Goal: Transaction & Acquisition: Purchase product/service

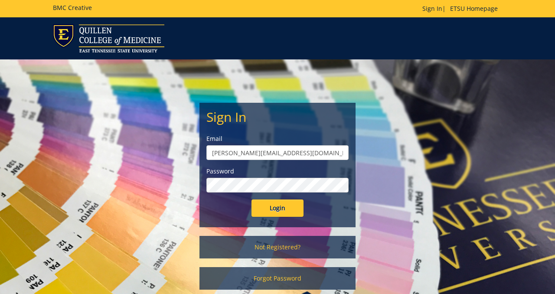
type input "[PERSON_NAME][EMAIL_ADDRESS][DOMAIN_NAME]"
click at [251, 199] on input "Login" at bounding box center [277, 207] width 52 height 17
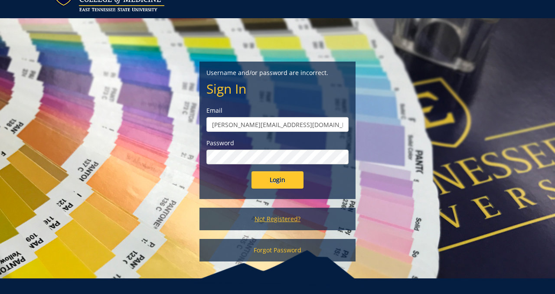
scroll to position [66, 0]
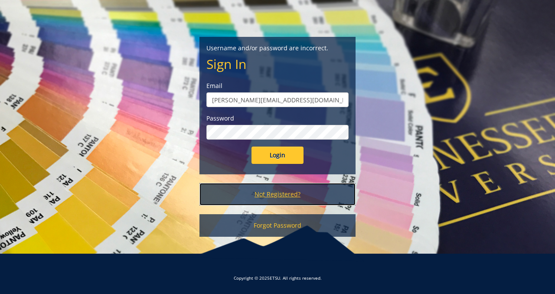
click at [277, 191] on link "Not Registered?" at bounding box center [277, 194] width 156 height 23
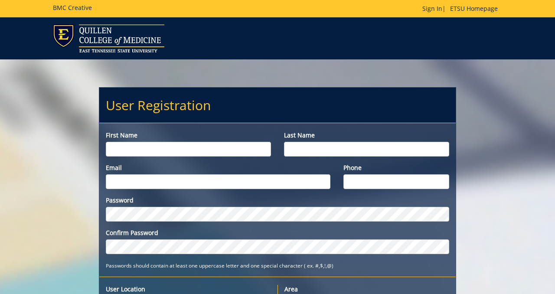
click at [188, 150] on input "First name" at bounding box center [188, 149] width 165 height 15
type input "Shriya"
click at [342, 149] on input "Last name" at bounding box center [366, 149] width 165 height 15
type input "Boghani"
click at [177, 256] on div "Password Confirm Password Passwords should contain at least one uppercase lette…" at bounding box center [277, 233] width 356 height 74
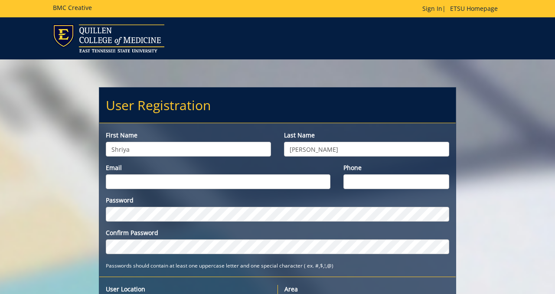
click at [216, 184] on input "Email" at bounding box center [218, 181] width 224 height 15
type input "boghani@etsu.edu"
click at [378, 179] on input "Phone" at bounding box center [396, 181] width 106 height 15
type input "8653097257"
click at [234, 223] on div "Password Confirm Password" at bounding box center [277, 225] width 343 height 58
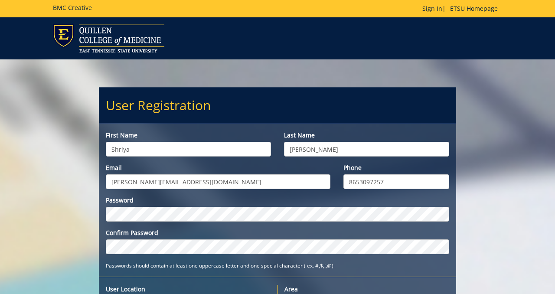
click at [209, 223] on div "Password Confirm Password" at bounding box center [277, 225] width 343 height 58
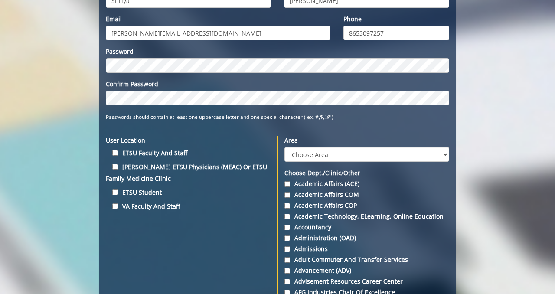
scroll to position [151, 0]
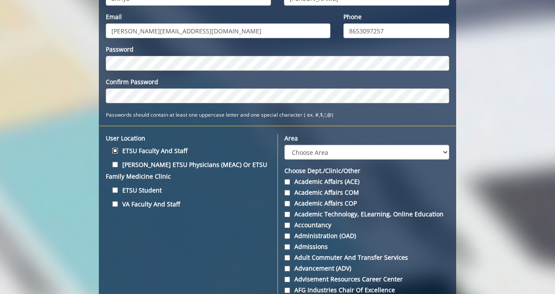
click at [114, 151] on input "ETSU Faculty and Staff" at bounding box center [115, 151] width 6 height 6
checkbox input "false"
click at [113, 190] on input "ETSU Student" at bounding box center [115, 190] width 6 height 6
checkbox input "true"
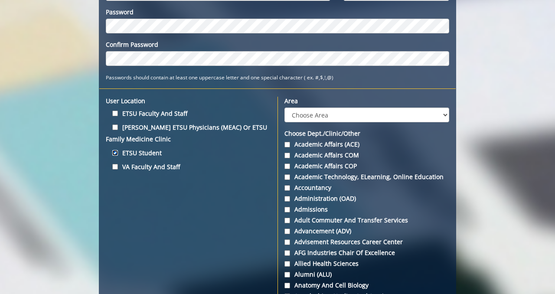
scroll to position [160, 0]
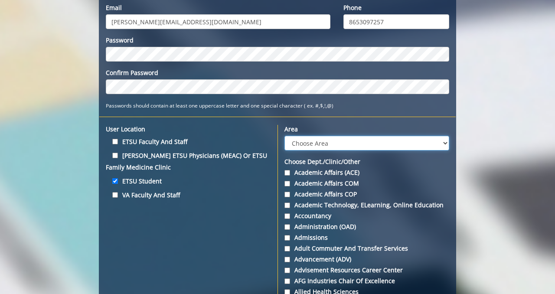
click at [334, 148] on select "Choose Area Administration Advancement (ADM) BucSports Business & Finance Clemm…" at bounding box center [366, 143] width 165 height 15
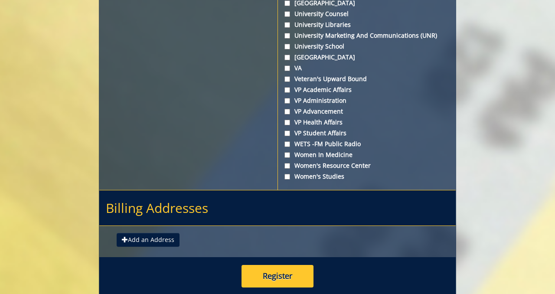
scroll to position [3342, 0]
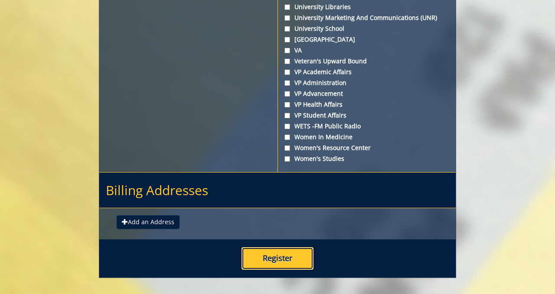
click at [267, 247] on button "Register" at bounding box center [277, 258] width 72 height 23
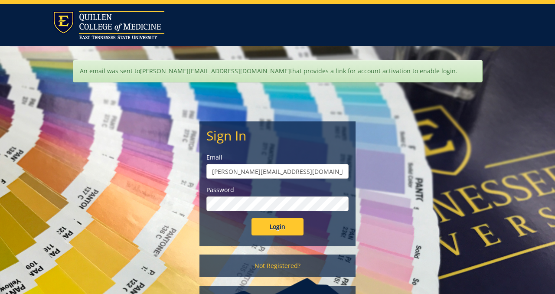
scroll to position [16, 0]
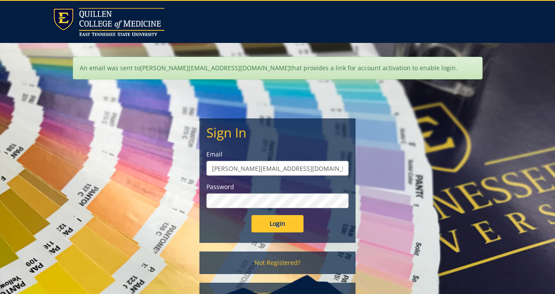
click at [251, 215] on input "Login" at bounding box center [277, 223] width 52 height 17
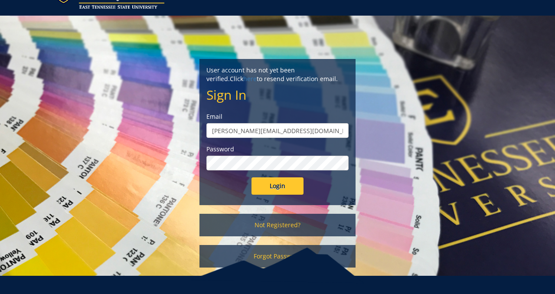
scroll to position [66, 0]
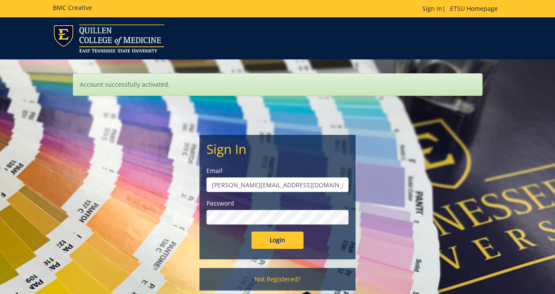
click at [251, 231] on input "Login" at bounding box center [277, 239] width 52 height 17
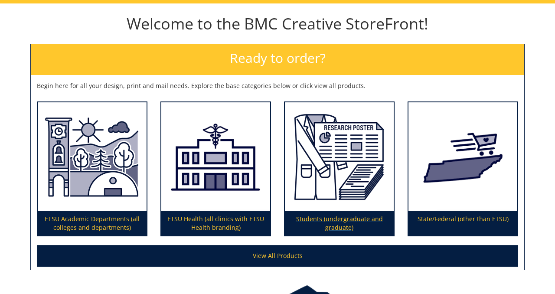
scroll to position [81, 0]
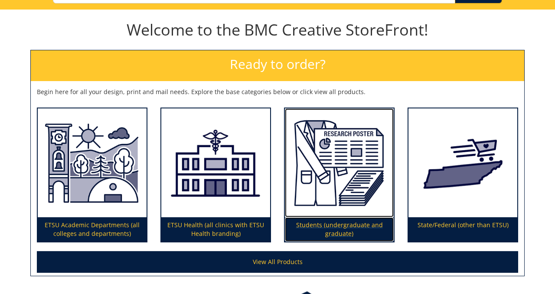
click at [327, 225] on p "Students (undergraduate and graduate)" at bounding box center [339, 229] width 109 height 24
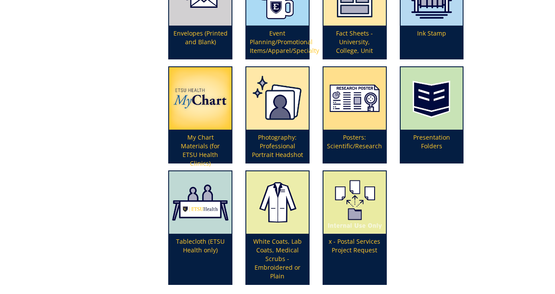
scroll to position [270, 0]
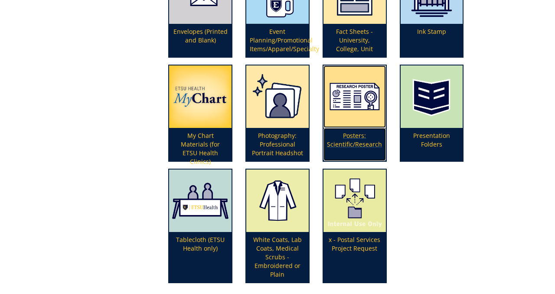
click at [354, 136] on p "Posters: Scientific/Research" at bounding box center [354, 144] width 62 height 33
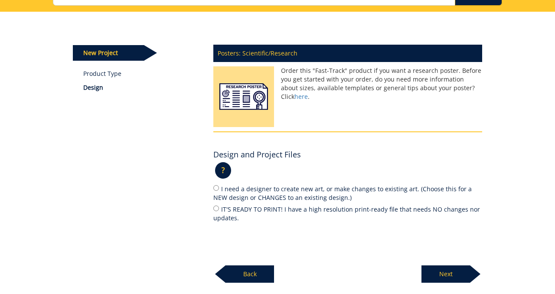
scroll to position [82, 0]
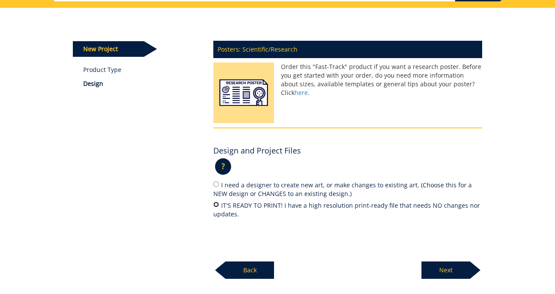
click at [216, 206] on input "IT'S READY TO PRINT! I have a high resolution print-ready file that needs NO ch…" at bounding box center [216, 205] width 6 height 6
radio input "true"
click at [454, 271] on p "Next" at bounding box center [445, 269] width 49 height 17
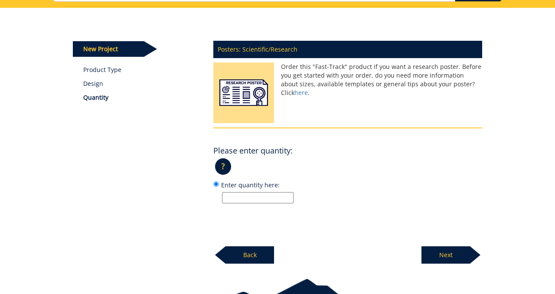
click at [271, 199] on input "Enter quantity here:" at bounding box center [258, 197] width 72 height 11
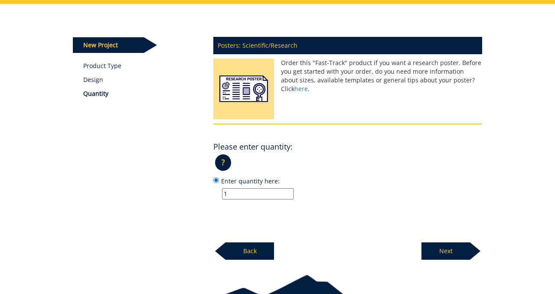
type input "1"
click at [447, 250] on p "Next" at bounding box center [445, 250] width 49 height 17
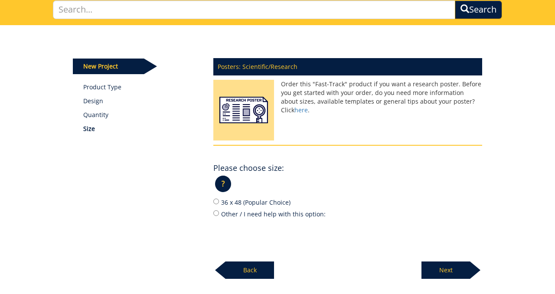
scroll to position [63, 0]
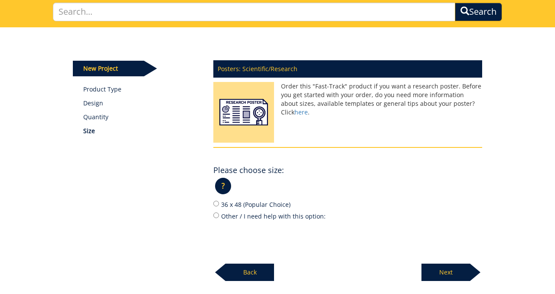
click at [223, 186] on p "?" at bounding box center [223, 186] width 16 height 16
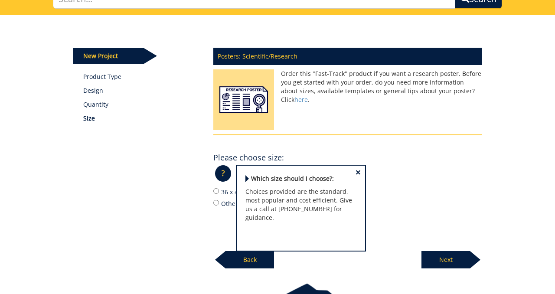
scroll to position [76, 0]
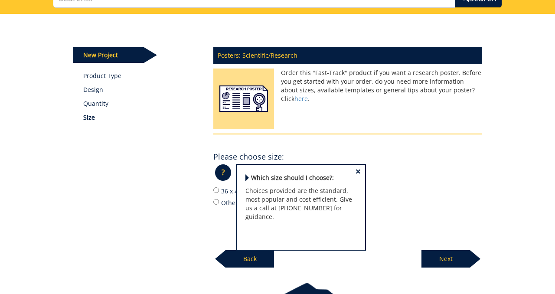
click at [221, 220] on div "Posters: Scientific/Research Order this "Fast-Track" product if you want a rese…" at bounding box center [348, 155] width 282 height 226
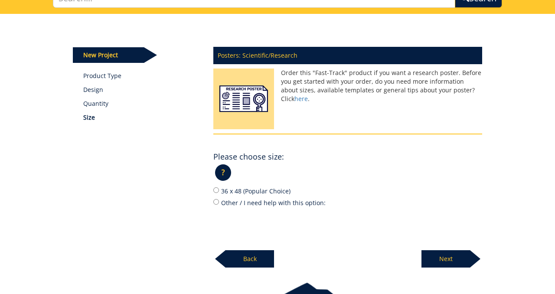
click at [219, 201] on label "Other / I need help with this option:" at bounding box center [347, 203] width 269 height 10
click at [219, 201] on input "Other / I need help with this option:" at bounding box center [216, 202] width 6 height 6
radio input "true"
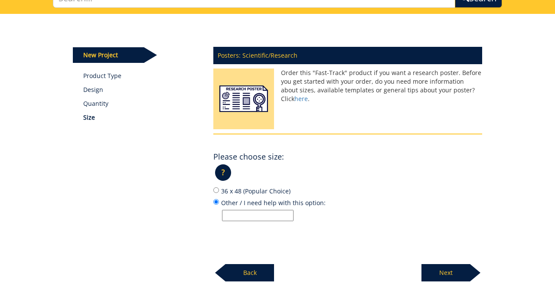
click at [246, 215] on input "Other / I need help with this option:" at bounding box center [258, 215] width 72 height 11
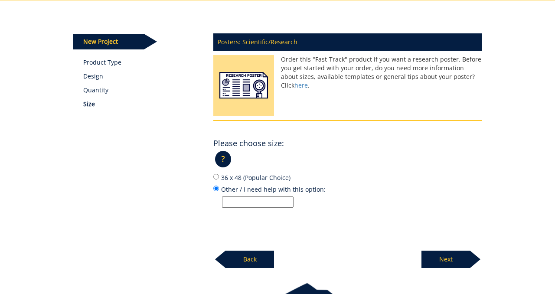
scroll to position [97, 0]
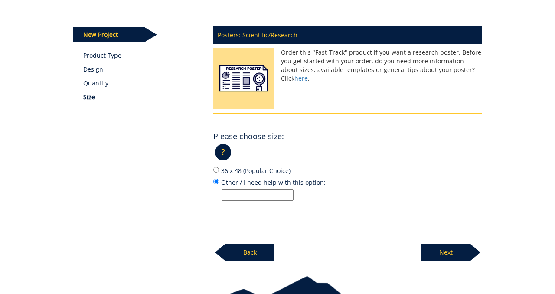
paste input "44 inches tall by 66 inches wide"
type input "44 inches tall by 66 inches wide"
click at [442, 252] on p "Next" at bounding box center [445, 252] width 49 height 17
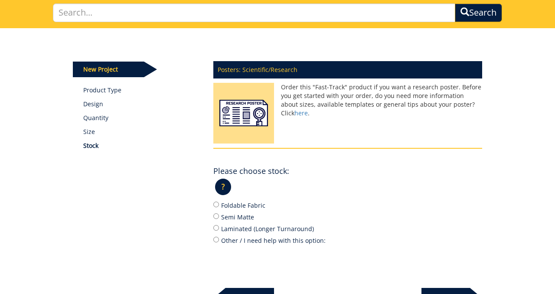
scroll to position [62, 0]
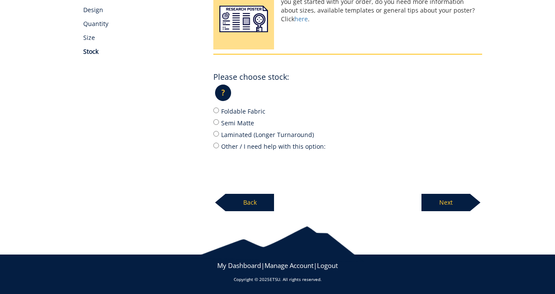
click at [247, 200] on p "Back" at bounding box center [249, 202] width 49 height 17
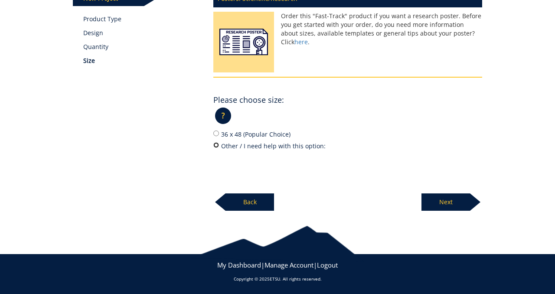
click at [215, 145] on input "Other / I need help with this option:" at bounding box center [216, 145] width 6 height 6
radio input "true"
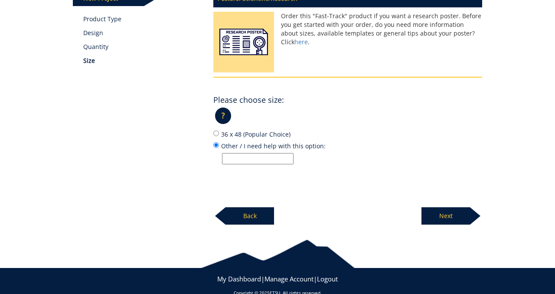
click at [234, 165] on div "Posters: Scientific/Research Order this "Fast-Track" product if you want a rese…" at bounding box center [348, 105] width 282 height 240
click at [233, 162] on input "Other / I need help with this option:" at bounding box center [258, 158] width 72 height 11
paste input "44 inches tall by 66 inches wide"
drag, startPoint x: 269, startPoint y: 159, endPoint x: 193, endPoint y: 154, distance: 76.0
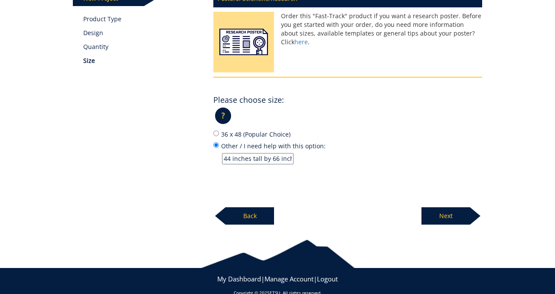
click at [193, 154] on div "New Project Product Type Design Quantity Size Posters: Scientific/Research Orde…" at bounding box center [277, 91] width 423 height 268
type input "44 inches tall by 66 inches wide"
click at [230, 167] on div "Posters: Scientific/Research Order this "Fast-Track" product if you want a rese…" at bounding box center [348, 105] width 282 height 240
drag, startPoint x: 223, startPoint y: 160, endPoint x: 307, endPoint y: 166, distance: 84.3
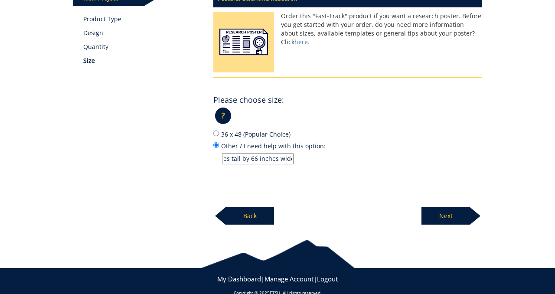
click at [307, 166] on div "Posters: Scientific/Research Order this "Fast-Track" product if you want a rese…" at bounding box center [348, 105] width 282 height 240
click at [217, 133] on input "36 x 48 (Popular Choice)" at bounding box center [216, 133] width 6 height 6
radio input "true"
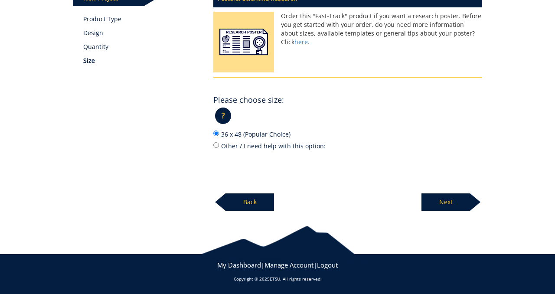
click at [222, 117] on p "?" at bounding box center [223, 115] width 16 height 16
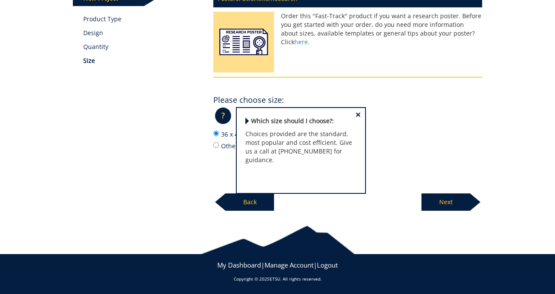
click at [359, 114] on span "×" at bounding box center [357, 114] width 5 height 9
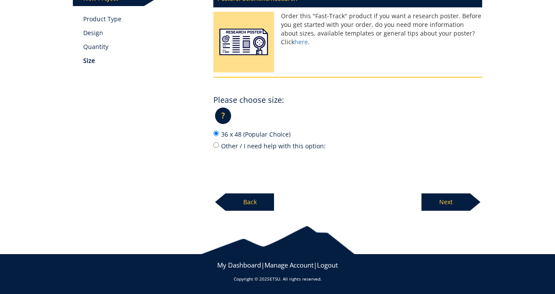
click at [453, 205] on p "Next" at bounding box center [445, 201] width 49 height 17
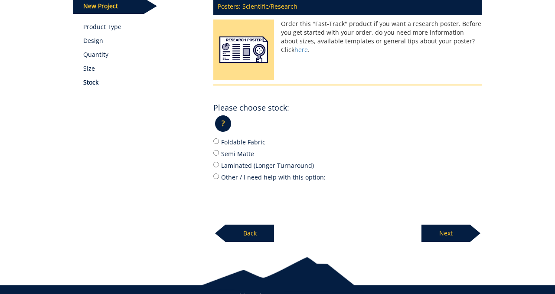
scroll to position [134, 0]
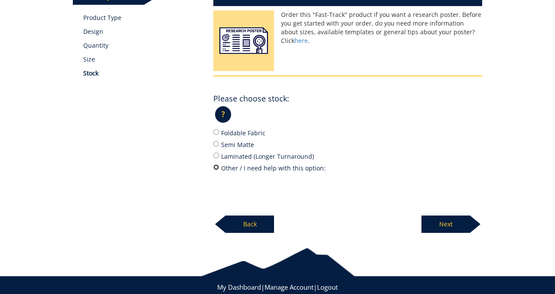
click at [216, 165] on input "Other / I need help with this option:" at bounding box center [216, 167] width 6 height 6
radio input "true"
click at [217, 132] on input "Foldable Fabric" at bounding box center [216, 132] width 6 height 6
radio input "true"
click at [232, 110] on div "? × Which Stock Type do I choose?: Foldable Fabric is 9 ml thick and made of po…" at bounding box center [347, 117] width 269 height 21
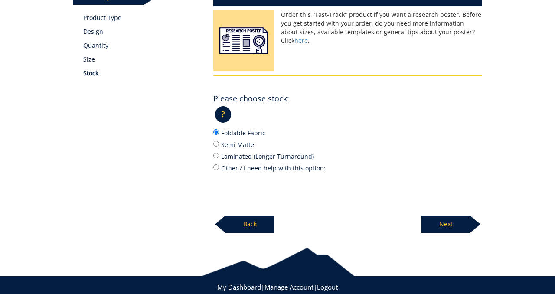
click at [228, 110] on p "?" at bounding box center [223, 114] width 16 height 16
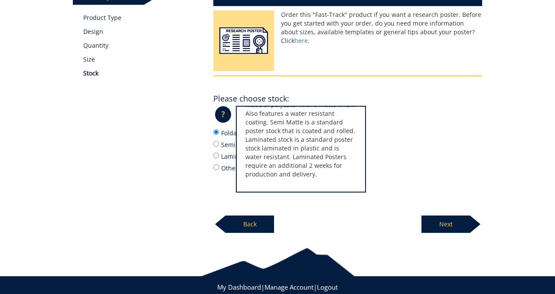
scroll to position [0, 0]
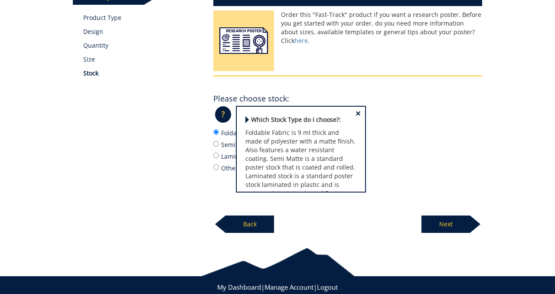
click at [355, 112] on span "×" at bounding box center [357, 113] width 5 height 9
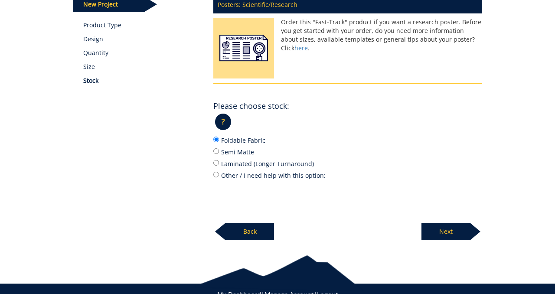
scroll to position [128, 0]
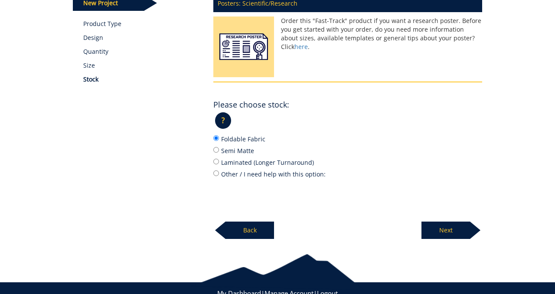
click at [453, 232] on p "Next" at bounding box center [445, 229] width 49 height 17
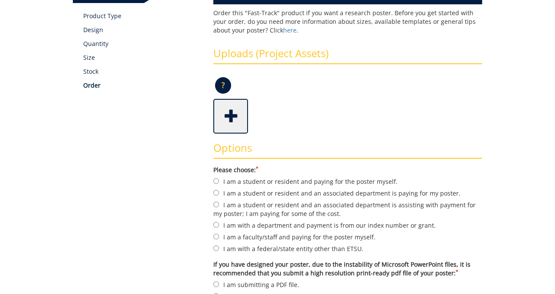
scroll to position [140, 0]
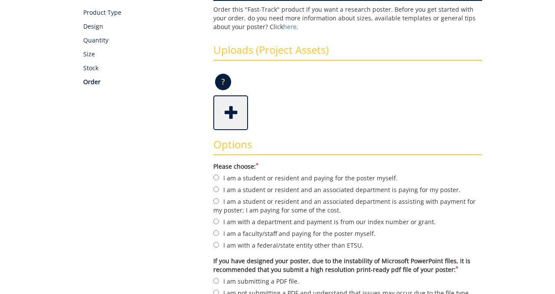
click at [216, 192] on label "I am a student or resident and an associated department is paying for my poster." at bounding box center [347, 190] width 269 height 10
click at [216, 192] on input "I am a student or resident and an associated department is paying for my poster." at bounding box center [216, 189] width 6 height 6
radio input "true"
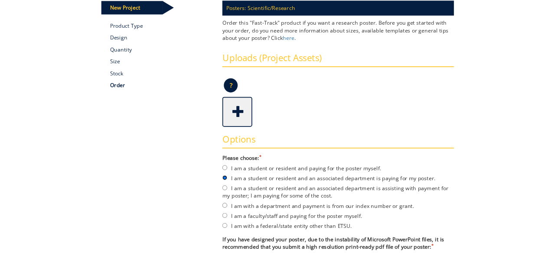
scroll to position [94, 0]
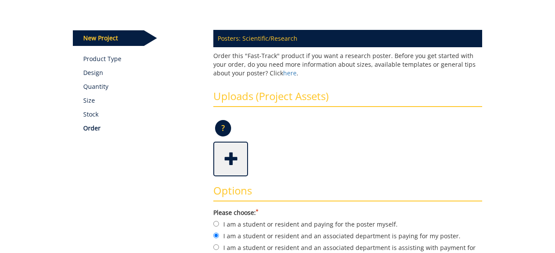
click at [234, 159] on span at bounding box center [231, 158] width 35 height 30
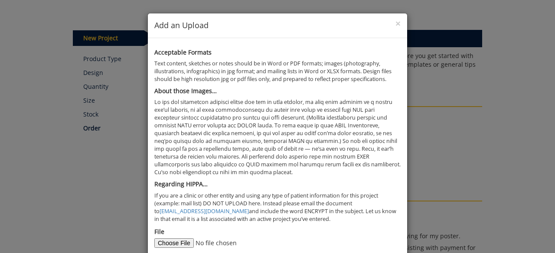
scroll to position [77, 0]
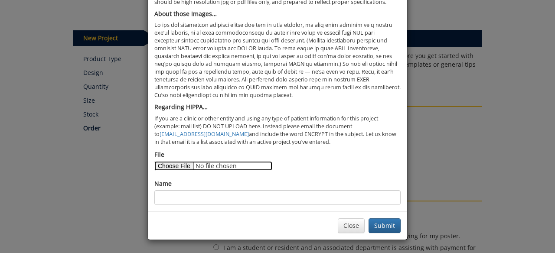
click at [175, 166] on input "File" at bounding box center [213, 166] width 118 height 10
type input "C:\fakepath\Summer Research 2025 Poster.pdf"
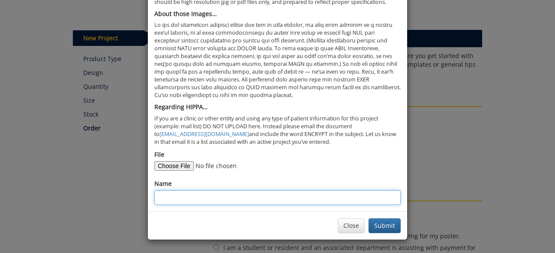
click at [194, 197] on input "Name" at bounding box center [277, 197] width 246 height 15
type input "Shriya Boghani"
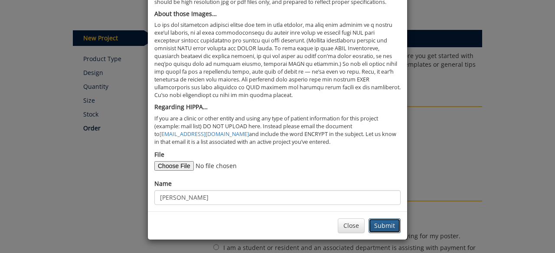
click at [380, 224] on button "Submit" at bounding box center [384, 225] width 32 height 15
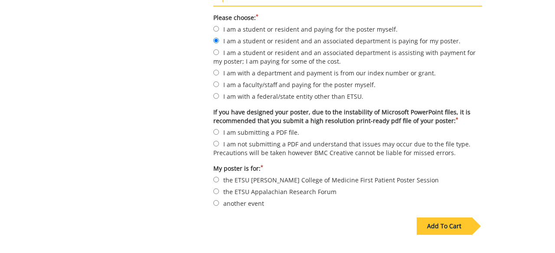
scroll to position [289, 0]
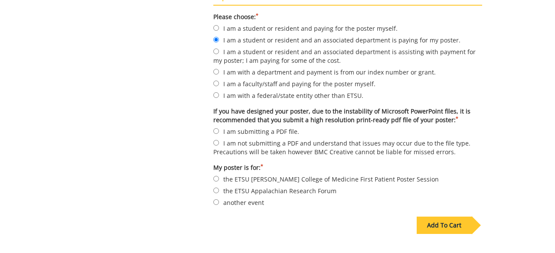
click at [443, 219] on div "Add To Cart" at bounding box center [443, 225] width 55 height 17
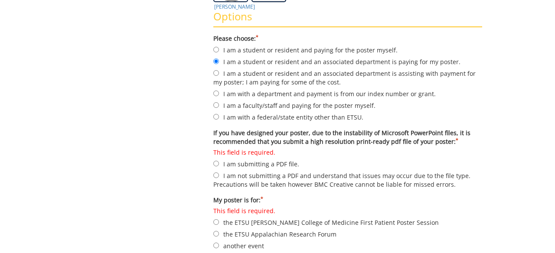
scroll to position [266, 0]
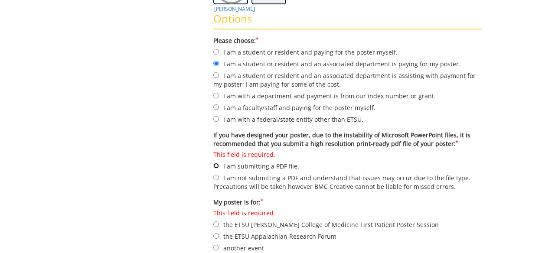
click at [214, 166] on input "This field is required. I am submitting a PDF file." at bounding box center [216, 166] width 6 height 6
radio input "true"
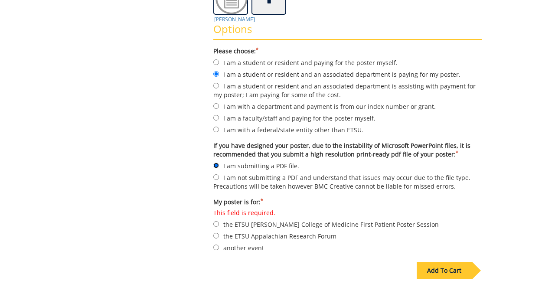
scroll to position [254, 0]
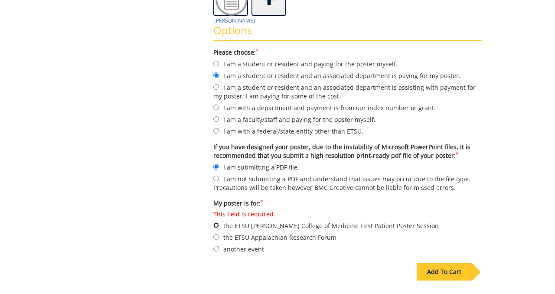
click at [217, 223] on input "This field is required. the ETSU Quillen College of Medicine First Patient Post…" at bounding box center [216, 225] width 6 height 6
radio input "true"
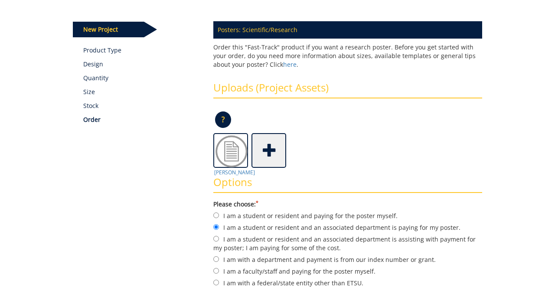
scroll to position [85, 0]
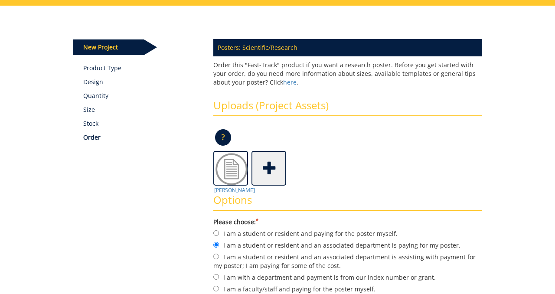
click at [88, 108] on p "Size" at bounding box center [141, 109] width 117 height 9
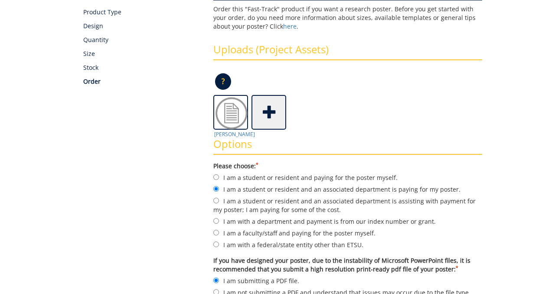
scroll to position [264, 0]
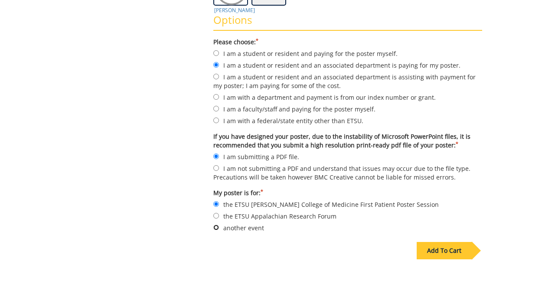
click at [215, 224] on input "another event" at bounding box center [216, 227] width 6 height 6
radio input "true"
click at [216, 204] on input "the ETSU [PERSON_NAME] College of Medicine First Patient Poster Session" at bounding box center [216, 204] width 6 height 6
radio input "true"
click at [218, 224] on input "another event" at bounding box center [216, 227] width 6 height 6
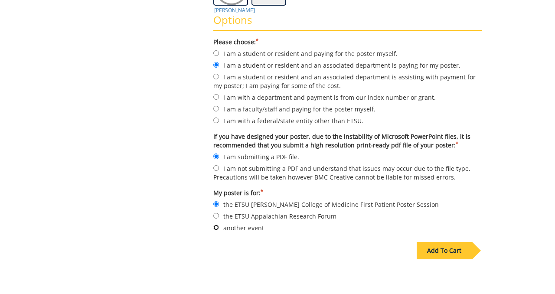
radio input "true"
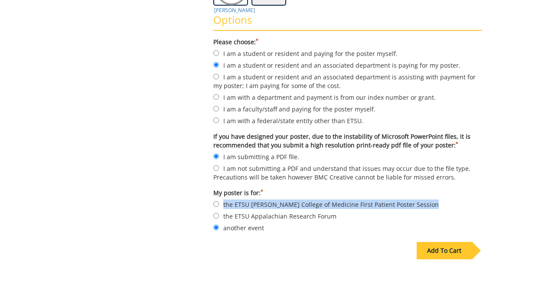
drag, startPoint x: 411, startPoint y: 208, endPoint x: 222, endPoint y: 203, distance: 189.4
click at [222, 203] on form "Please choose: * I am a student or resident and paying for the poster myself. I…" at bounding box center [347, 135] width 269 height 195
copy form "the ETSU [PERSON_NAME] College of Medicine First Patient Poster Session"
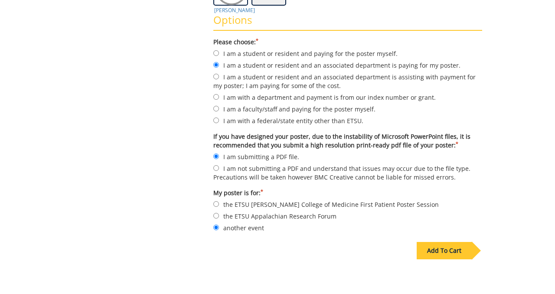
click at [281, 196] on form "Please choose: * I am a student or resident and paying for the poster myself. I…" at bounding box center [347, 135] width 269 height 195
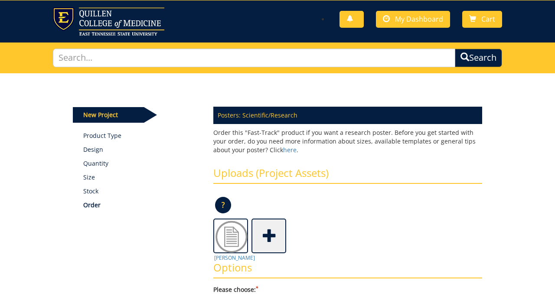
scroll to position [36, 0]
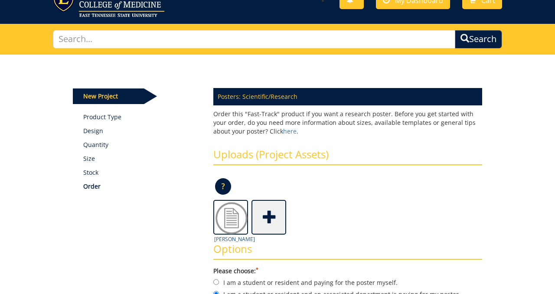
click at [227, 218] on img at bounding box center [231, 218] width 35 height 35
click at [231, 214] on img at bounding box center [231, 218] width 35 height 35
click at [220, 182] on p "?" at bounding box center [223, 186] width 16 height 16
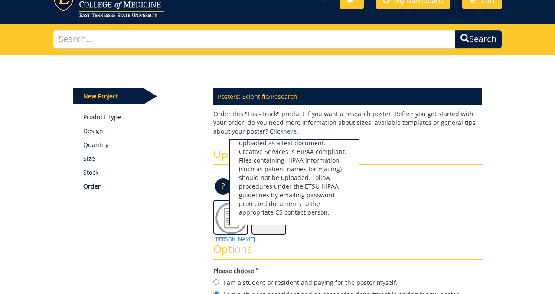
scroll to position [88, 0]
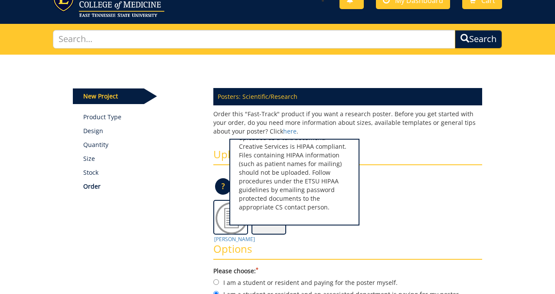
click at [309, 250] on h3 "Options" at bounding box center [347, 251] width 269 height 16
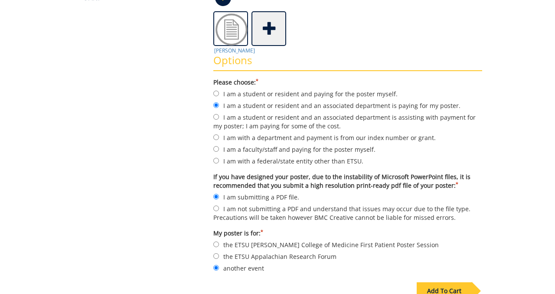
scroll to position [246, 0]
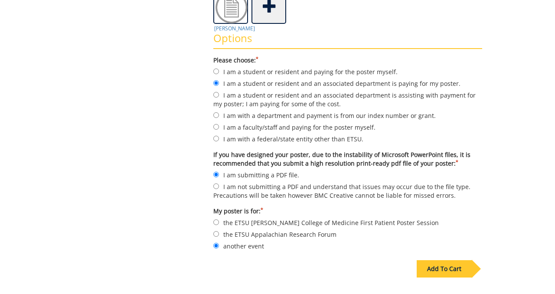
click at [430, 265] on div "Add To Cart" at bounding box center [443, 268] width 55 height 17
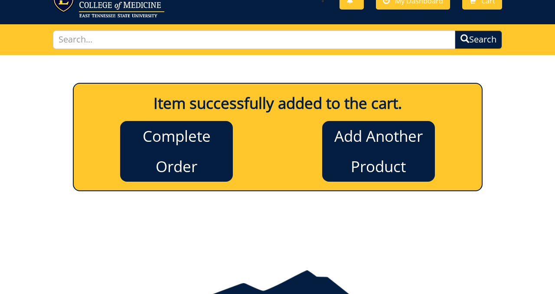
scroll to position [0, 0]
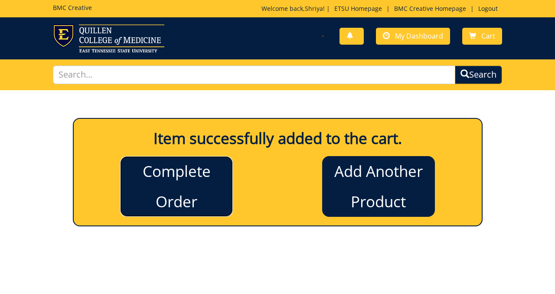
click at [195, 174] on link "Complete Order" at bounding box center [176, 186] width 113 height 61
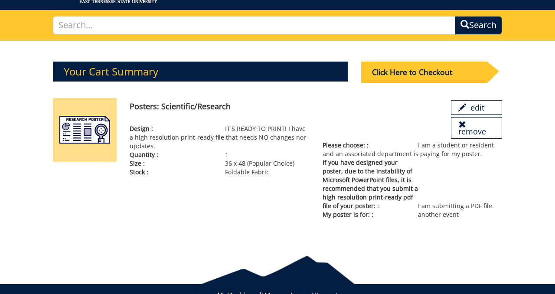
scroll to position [50, 0]
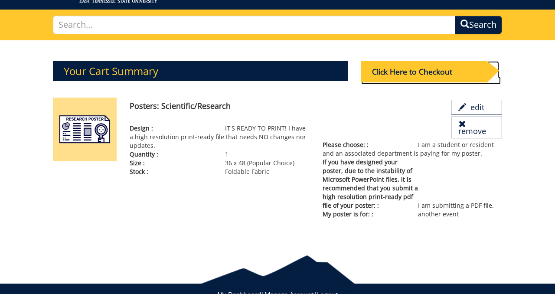
click at [400, 68] on div "Click Here to Checkout" at bounding box center [424, 71] width 126 height 21
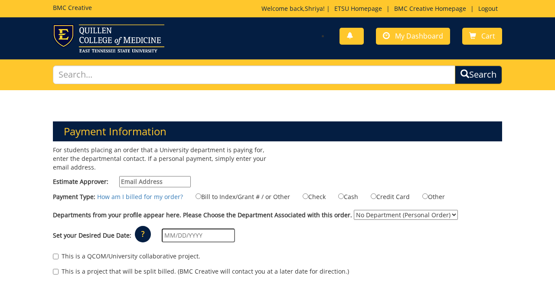
scroll to position [48, 0]
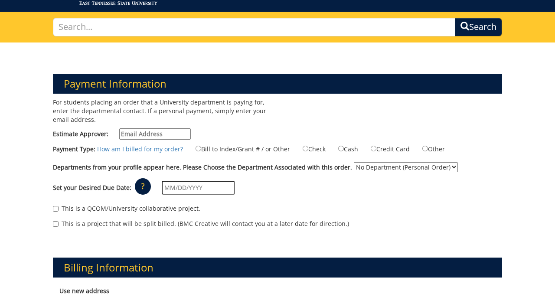
click at [151, 135] on input "Estimate Approver:" at bounding box center [155, 133] width 72 height 11
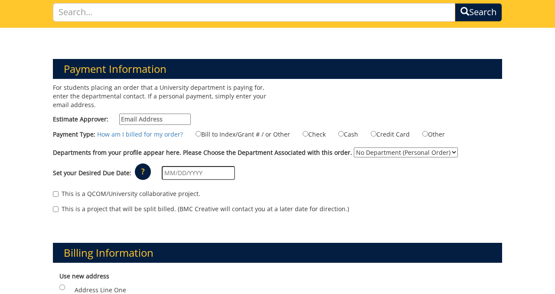
scroll to position [63, 0]
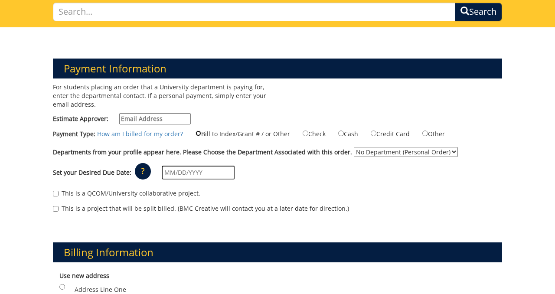
click at [195, 132] on input "Bill to Index/Grant # / or Other" at bounding box center [198, 133] width 6 height 6
radio input "true"
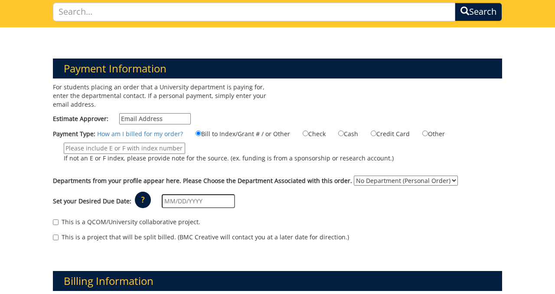
click at [153, 147] on input "If not an E or F index, please provide note for the source. (ex. funding is fro…" at bounding box center [124, 148] width 121 height 11
paste input "the ETSU [PERSON_NAME] College of Medicine First Patient Poster Session"
type input "the ETSU [PERSON_NAME] College of Medicine First Patient Poster Session"
drag, startPoint x: 182, startPoint y: 148, endPoint x: 20, endPoint y: 144, distance: 161.7
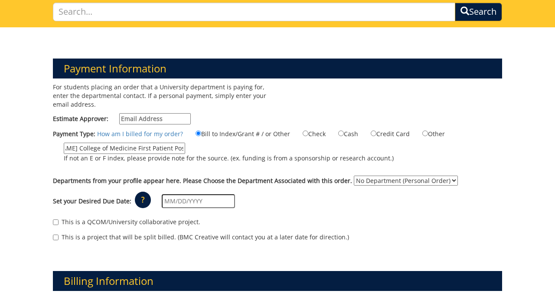
paste input "20-62500-100000-100-74490-200-999-999-999"
type input "20-62500-100000-100-74490-200-999-999-999"
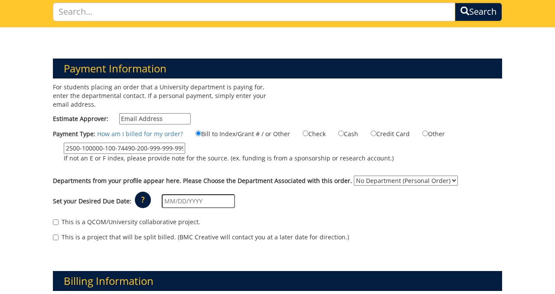
scroll to position [0, 0]
click at [166, 163] on label "20-62500-100000-100-74490-200-999-999-999 If not an E or F index, please provid…" at bounding box center [223, 155] width 341 height 24
click at [166, 154] on input "20-62500-100000-100-74490-200-999-999-999" at bounding box center [124, 148] width 121 height 11
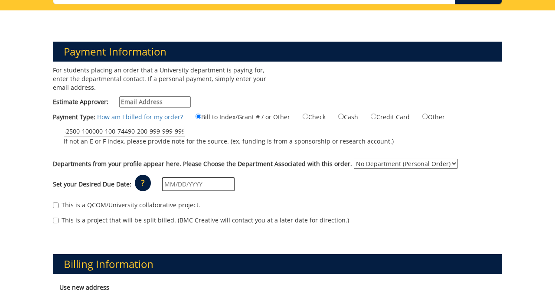
scroll to position [81, 0]
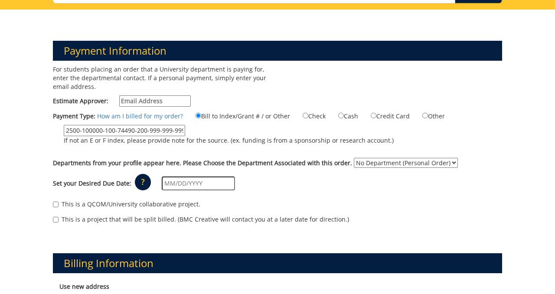
click at [365, 163] on select "No Department (Personal Order)" at bounding box center [406, 163] width 104 height 10
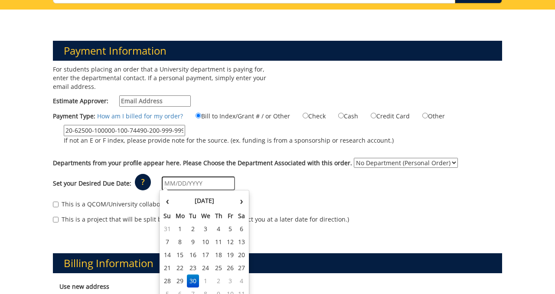
click at [199, 186] on input "text" at bounding box center [198, 183] width 73 height 14
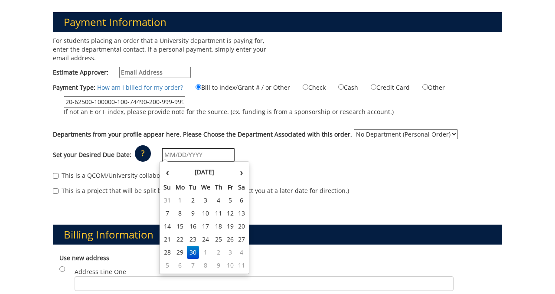
scroll to position [123, 0]
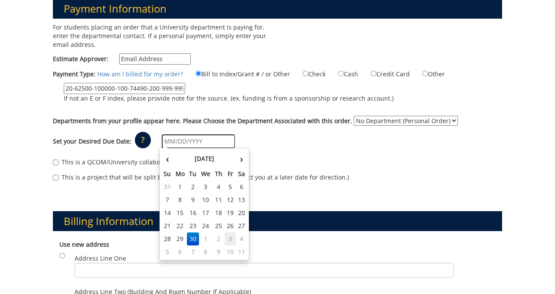
click at [228, 239] on td "3" at bounding box center [230, 238] width 12 height 13
type input "10/03/2025"
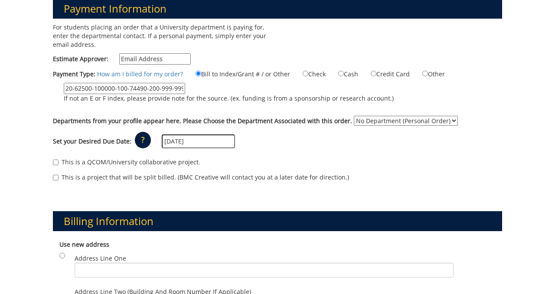
click at [118, 164] on label "This is a QCOM/University collaborative project." at bounding box center [126, 162] width 147 height 9
click at [59, 164] on input "This is a QCOM/University collaborative project." at bounding box center [56, 162] width 6 height 6
checkbox input "true"
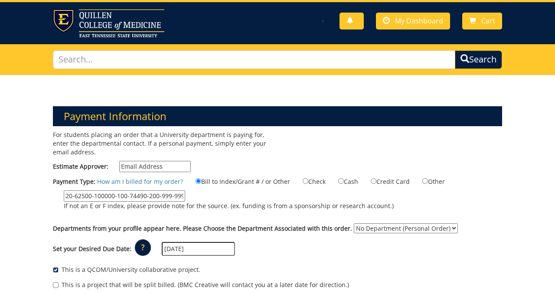
scroll to position [20, 0]
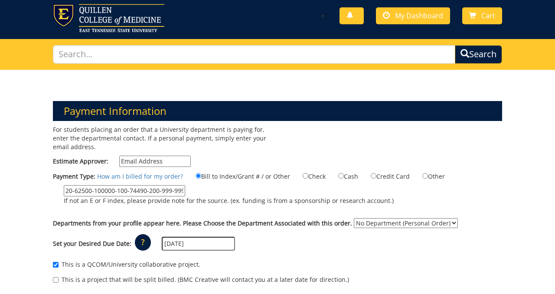
click at [145, 164] on input "Estimate Approver:" at bounding box center [155, 161] width 72 height 11
type input "YANGH@mail.etsu.edu"
click at [282, 203] on p "If not an E or F index, please provide note for the source. (ex. funding is fro…" at bounding box center [229, 200] width 330 height 9
click at [185, 196] on input "20-62500-100000-100-74490-200-999-999-999" at bounding box center [124, 190] width 121 height 11
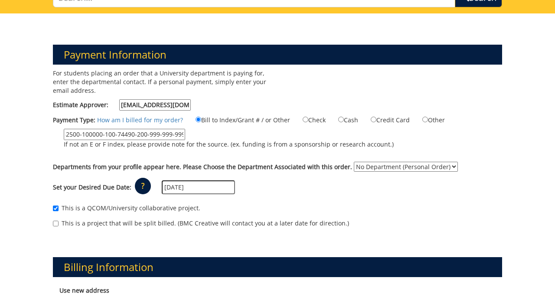
scroll to position [81, 0]
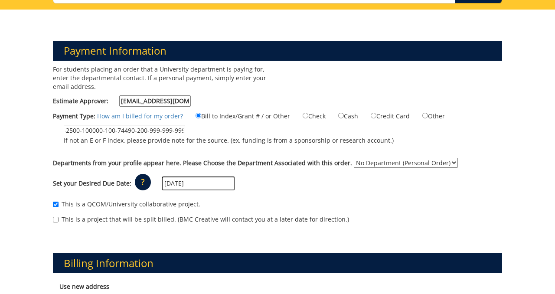
click at [221, 185] on input "10/03/2025" at bounding box center [198, 183] width 73 height 14
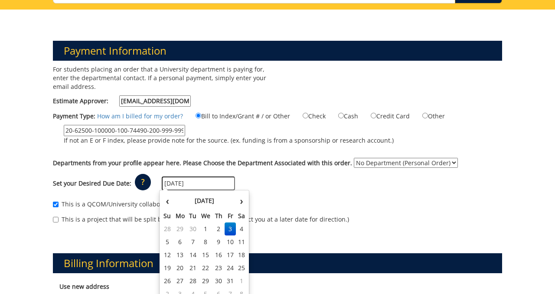
click at [228, 228] on td "3" at bounding box center [230, 228] width 12 height 13
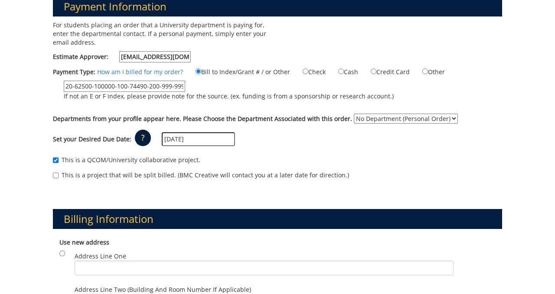
scroll to position [119, 0]
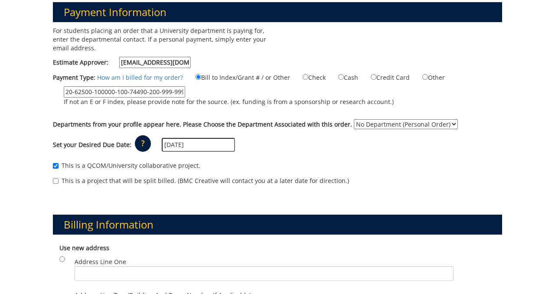
click at [407, 127] on select "No Department (Personal Order)" at bounding box center [406, 124] width 104 height 10
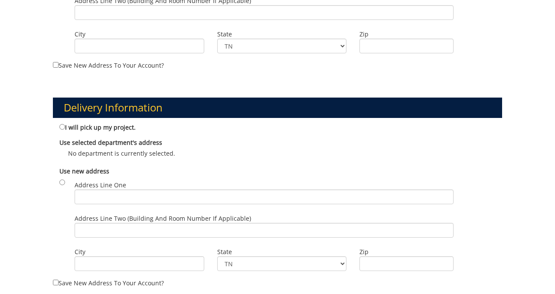
scroll to position [678, 0]
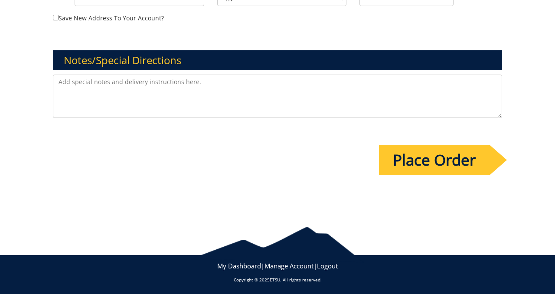
click at [457, 159] on input "Place Order" at bounding box center [434, 160] width 111 height 30
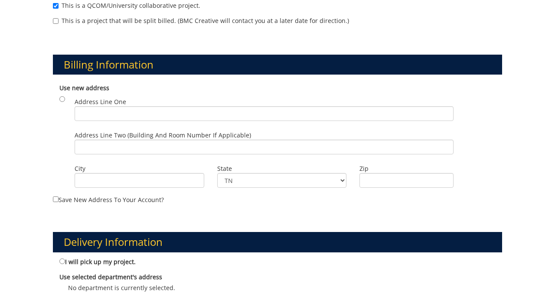
scroll to position [312, 0]
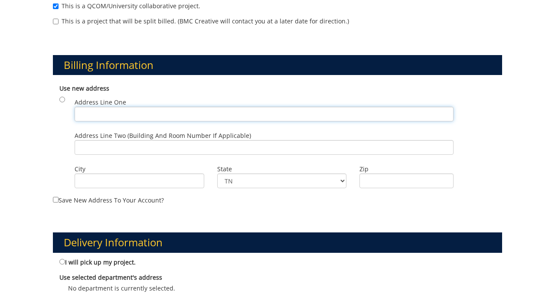
click at [144, 114] on input "Address Line One" at bounding box center [264, 114] width 379 height 15
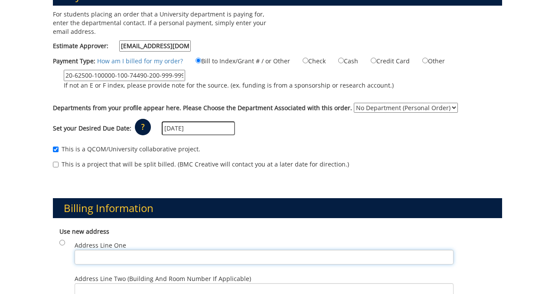
scroll to position [4, 0]
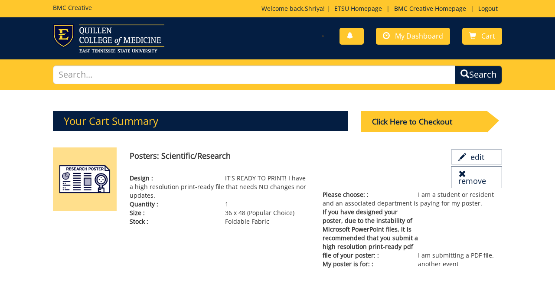
scroll to position [50, 0]
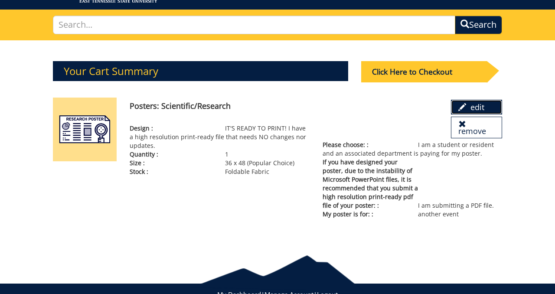
click at [477, 107] on link "edit" at bounding box center [476, 107] width 51 height 15
drag, startPoint x: 386, startPoint y: 155, endPoint x: 412, endPoint y: 155, distance: 26.4
click at [412, 156] on p "Please choose: : I am a student or resident and an associated department is pay…" at bounding box center [411, 148] width 179 height 17
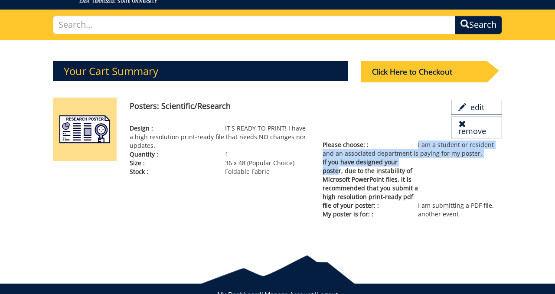
drag, startPoint x: 415, startPoint y: 147, endPoint x: 412, endPoint y: 161, distance: 13.7
click at [413, 161] on div "Please choose: : I am a student or resident and an associated department is pay…" at bounding box center [412, 179] width 192 height 78
click at [380, 157] on p "Please choose: : I am a student or resident and an associated department is pay…" at bounding box center [411, 148] width 179 height 17
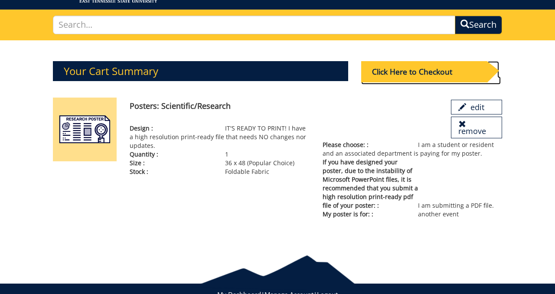
click at [424, 73] on div "Click Here to Checkout" at bounding box center [424, 71] width 126 height 21
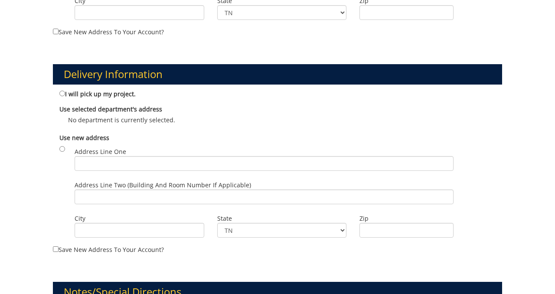
scroll to position [423, 0]
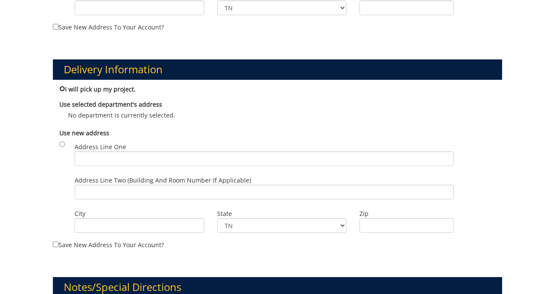
click at [62, 89] on input "I will pick up my project." at bounding box center [62, 89] width 6 height 6
radio input "true"
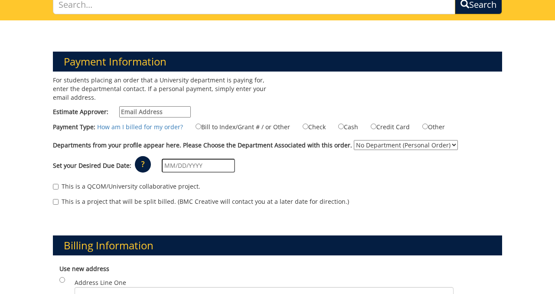
scroll to position [71, 0]
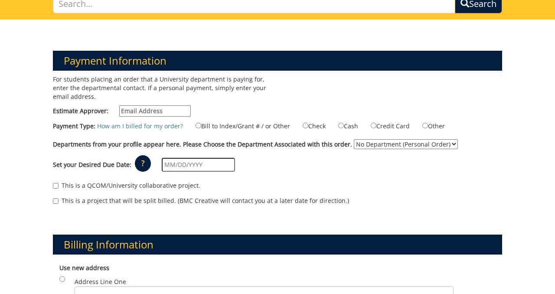
click at [392, 142] on select "No Department (Personal Order)" at bounding box center [406, 144] width 104 height 10
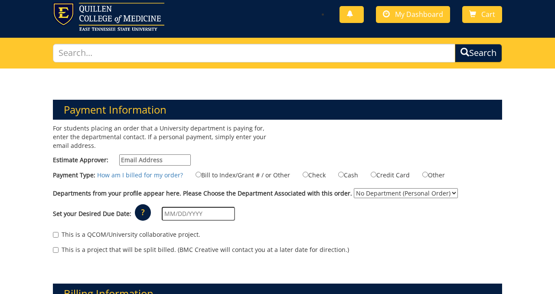
scroll to position [0, 0]
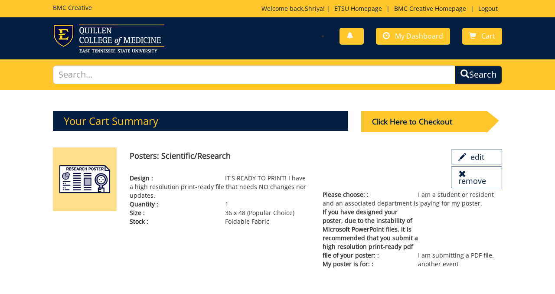
scroll to position [50, 0]
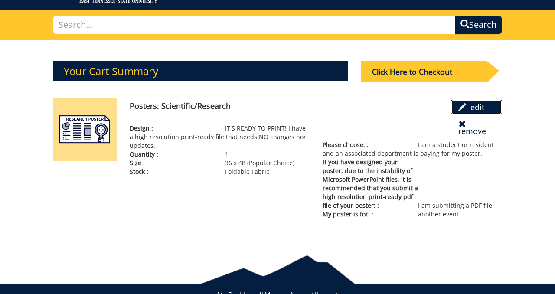
click at [472, 101] on link "edit" at bounding box center [476, 107] width 51 height 15
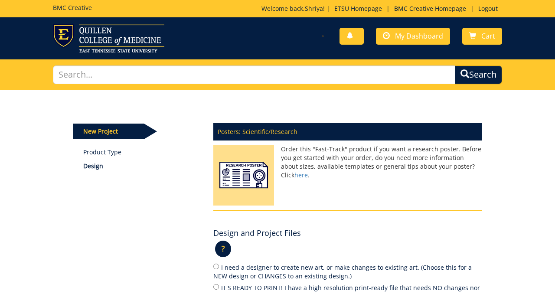
scroll to position [128, 0]
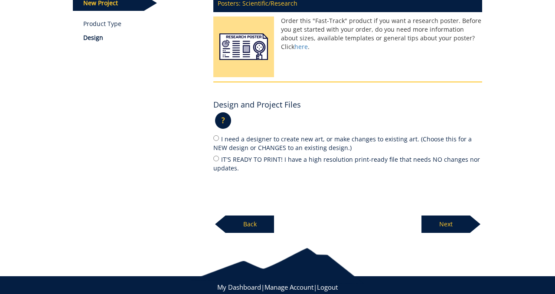
click at [214, 161] on label "IT'S READY TO PRINT! I have a high resolution print-ready file that needs NO ch…" at bounding box center [347, 163] width 269 height 18
click at [214, 161] on input "IT'S READY TO PRINT! I have a high resolution print-ready file that needs NO ch…" at bounding box center [216, 159] width 6 height 6
radio input "true"
click at [452, 222] on p "Next" at bounding box center [445, 223] width 49 height 17
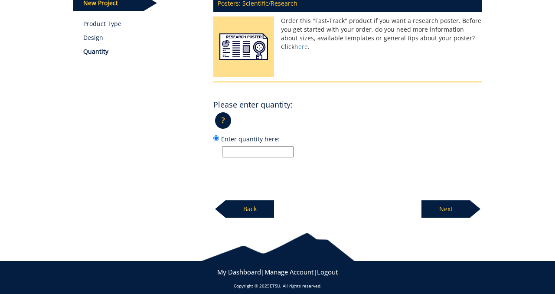
click at [280, 154] on input "Enter quantity here:" at bounding box center [258, 151] width 72 height 11
type input "1"
click at [465, 205] on p "Next" at bounding box center [445, 208] width 49 height 17
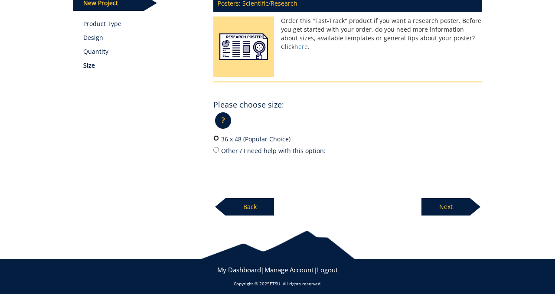
click at [217, 140] on input "36 x 48 (Popular Choice)" at bounding box center [216, 138] width 6 height 6
radio input "true"
click at [451, 205] on p "Next" at bounding box center [445, 206] width 49 height 17
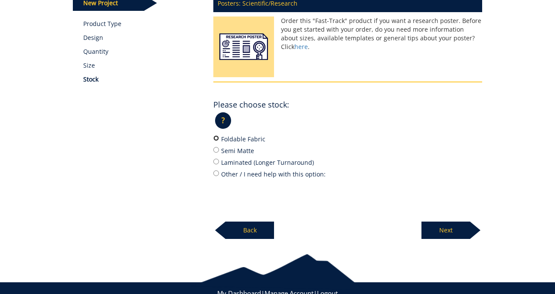
click at [216, 138] on input "Foldable Fabric" at bounding box center [216, 138] width 6 height 6
radio input "true"
click at [443, 221] on p "Next" at bounding box center [445, 229] width 49 height 17
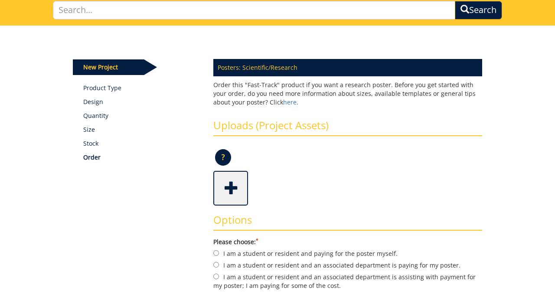
scroll to position [75, 0]
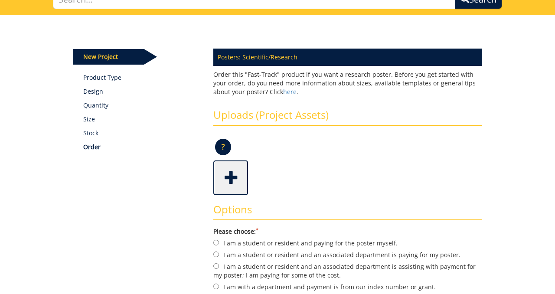
click at [231, 183] on span at bounding box center [231, 177] width 35 height 30
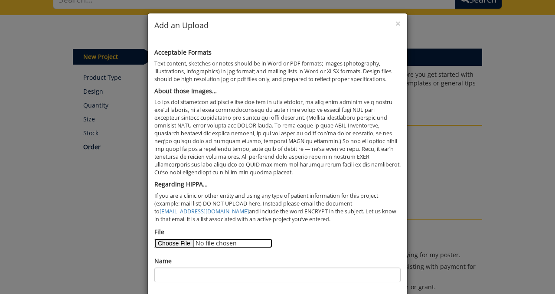
click at [169, 242] on input "File" at bounding box center [213, 243] width 118 height 10
type input "C:\fakepath\Summer Research 2025 Poster.pdf"
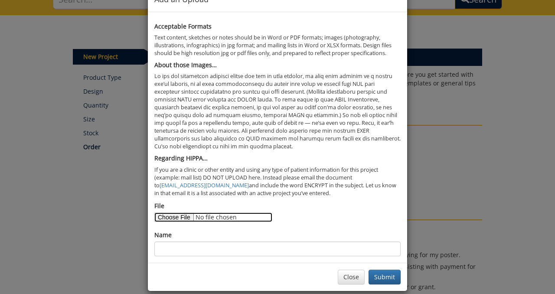
scroll to position [36, 0]
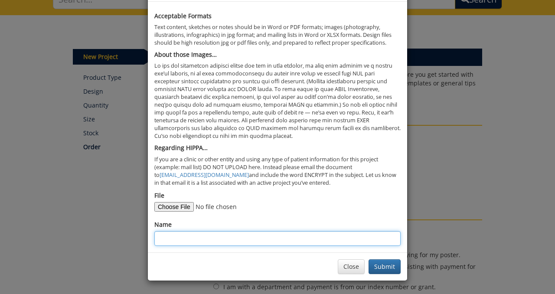
click at [232, 241] on input "Name" at bounding box center [277, 238] width 246 height 15
type input "[PERSON_NAME]"
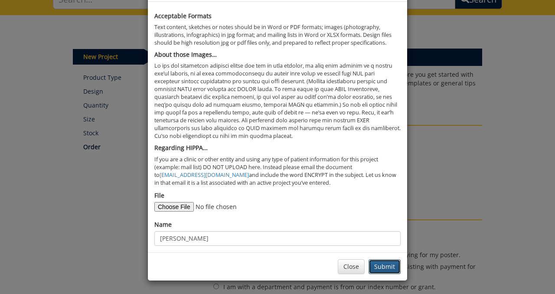
click at [393, 268] on button "Submit" at bounding box center [384, 266] width 32 height 15
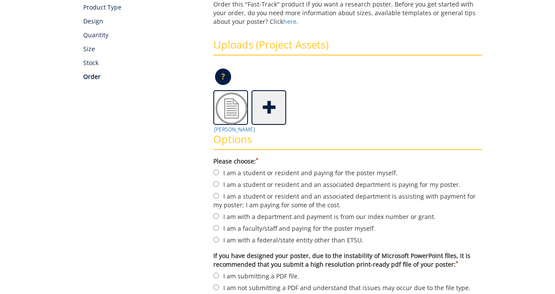
scroll to position [203, 0]
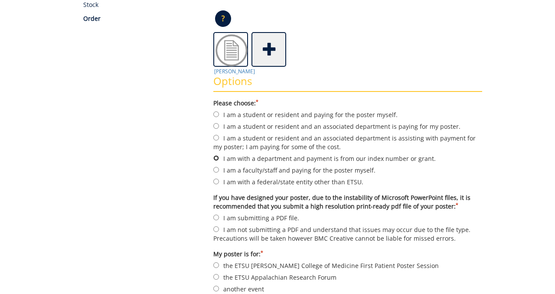
click at [217, 157] on input "I am with a department and payment is from our index number or grant." at bounding box center [216, 158] width 6 height 6
radio input "true"
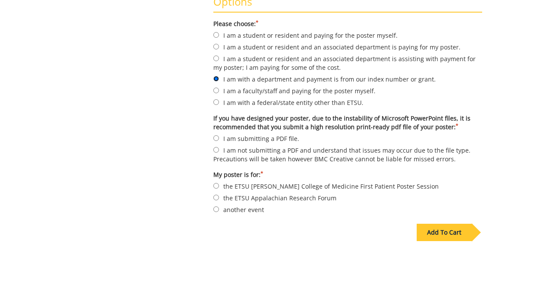
scroll to position [302, 0]
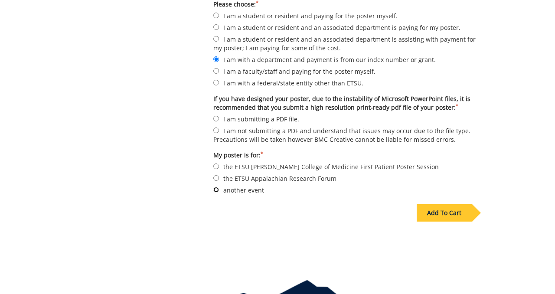
click at [218, 189] on input "another event" at bounding box center [216, 190] width 6 height 6
radio input "true"
click at [216, 119] on input "I am submitting a PDF file." at bounding box center [216, 119] width 6 height 6
radio input "true"
click at [430, 216] on div "Add To Cart" at bounding box center [443, 212] width 55 height 17
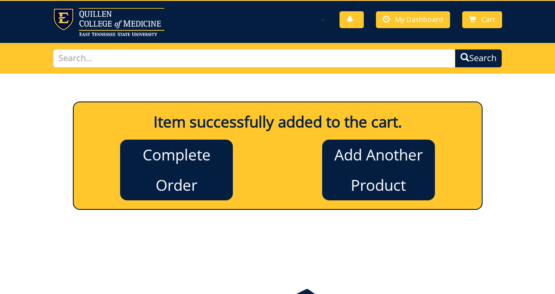
scroll to position [0, 0]
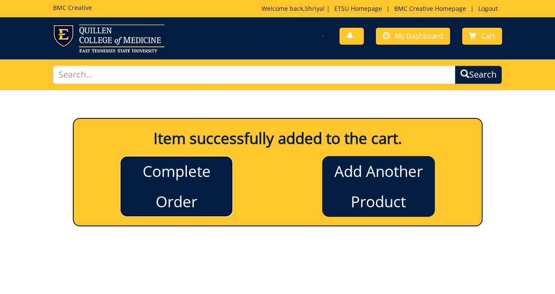
click at [189, 166] on link "Complete Order" at bounding box center [176, 186] width 113 height 61
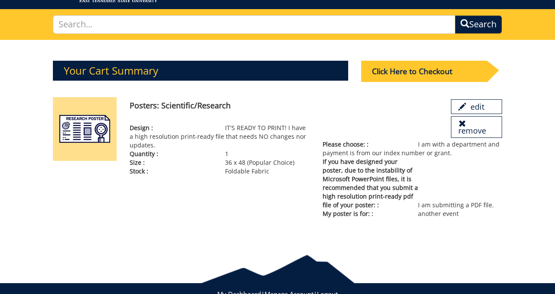
scroll to position [64, 0]
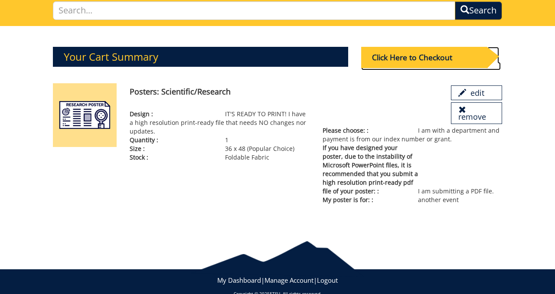
click at [437, 55] on div "Click Here to Checkout" at bounding box center [424, 57] width 126 height 21
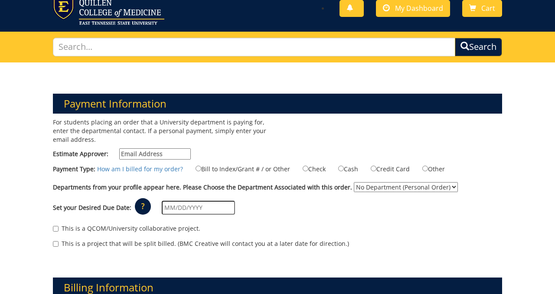
scroll to position [38, 0]
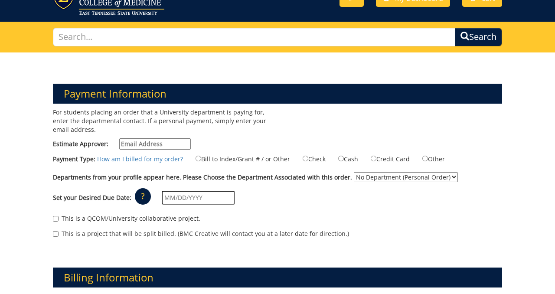
click at [431, 180] on select "No Department (Personal Order)" at bounding box center [406, 177] width 104 height 10
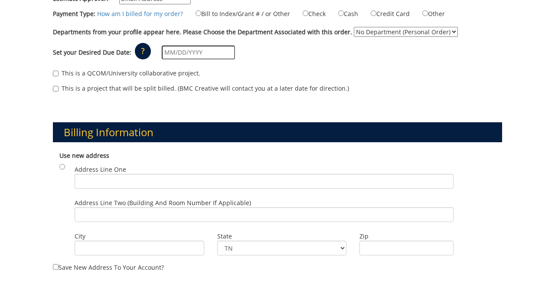
scroll to position [0, 0]
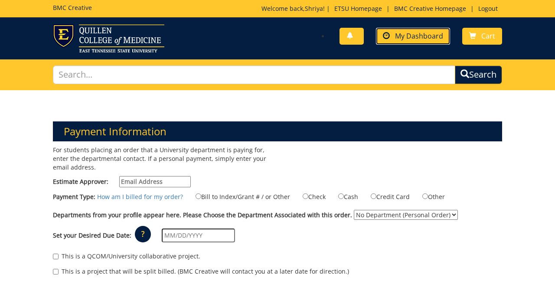
click at [419, 38] on span "My Dashboard" at bounding box center [419, 36] width 48 height 10
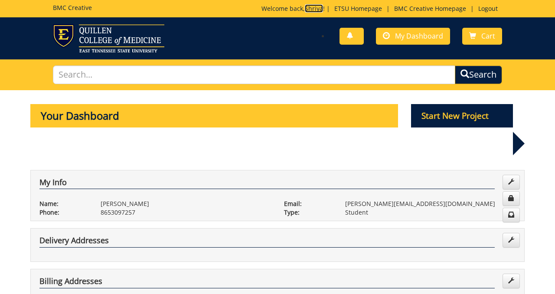
click at [306, 7] on link "Shriya" at bounding box center [314, 8] width 18 height 8
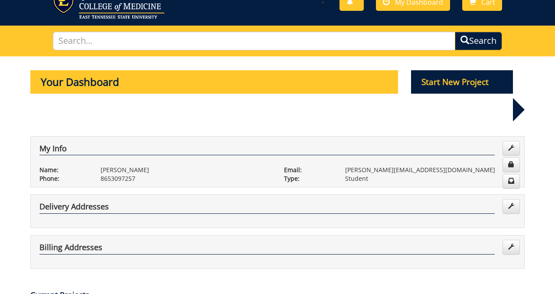
scroll to position [44, 0]
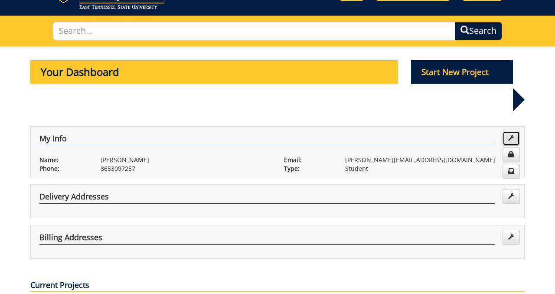
click at [508, 135] on span at bounding box center [511, 138] width 6 height 6
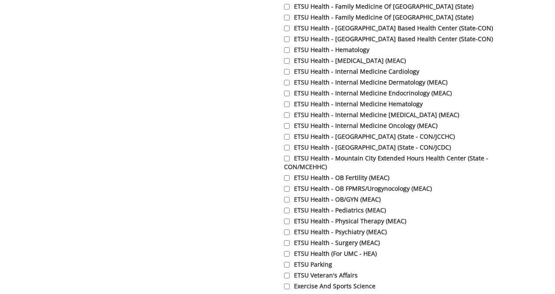
scroll to position [1183, 0]
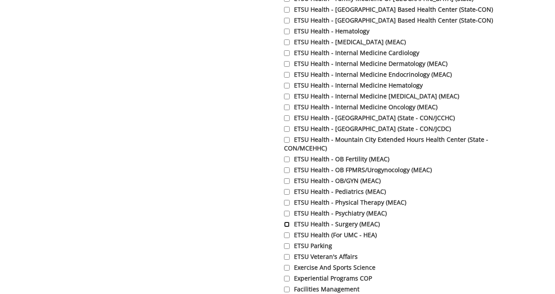
click at [286, 227] on input "ETSU Health - Surgery (MEAC)" at bounding box center [287, 224] width 6 height 6
checkbox input "true"
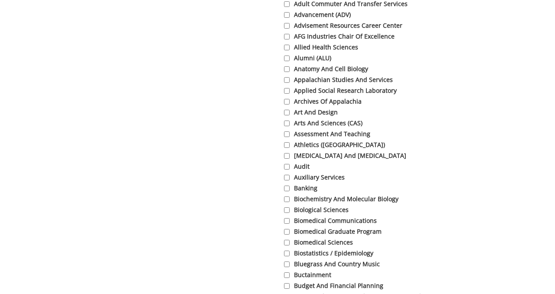
scroll to position [0, 0]
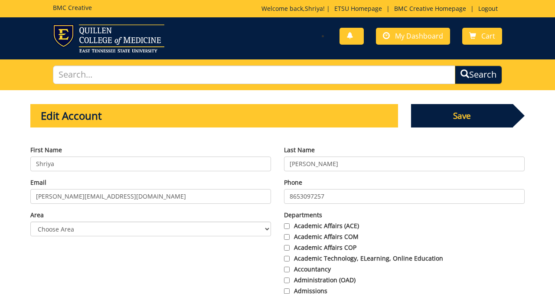
click at [497, 110] on span "Save" at bounding box center [462, 115] width 102 height 23
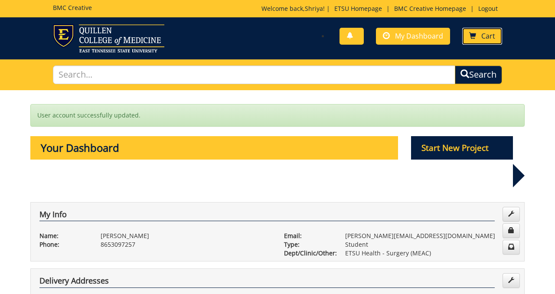
click at [488, 36] on span "Cart" at bounding box center [488, 36] width 14 height 10
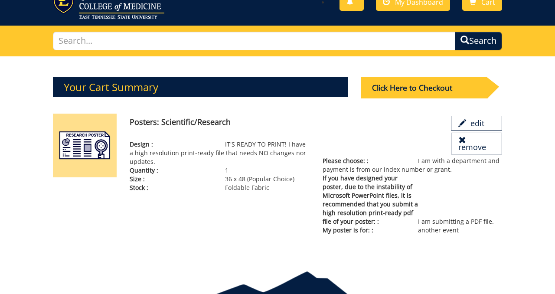
scroll to position [36, 0]
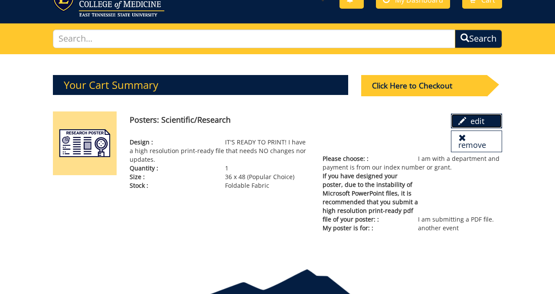
click at [481, 117] on link "edit" at bounding box center [476, 121] width 51 height 15
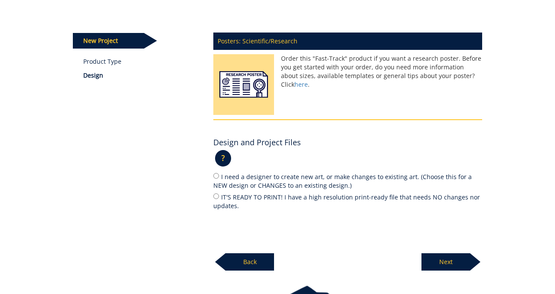
scroll to position [120, 0]
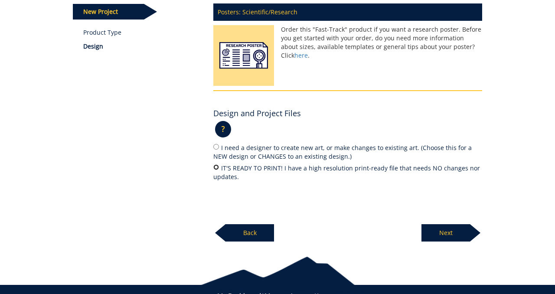
click at [215, 166] on input "IT'S READY TO PRINT! I have a high resolution print-ready file that needs NO ch…" at bounding box center [216, 167] width 6 height 6
radio input "true"
click at [445, 234] on p "Next" at bounding box center [445, 232] width 49 height 17
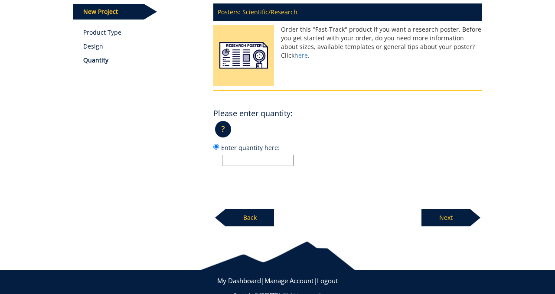
click at [255, 164] on input "Enter quantity here:" at bounding box center [258, 160] width 72 height 11
type input "1"
click at [435, 217] on p "Next" at bounding box center [445, 217] width 49 height 17
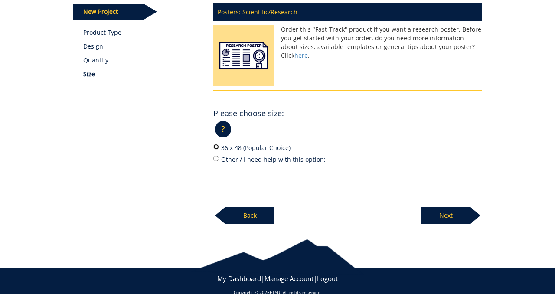
click at [218, 147] on input "36 x 48 (Popular Choice)" at bounding box center [216, 147] width 6 height 6
radio input "true"
click at [454, 216] on p "Next" at bounding box center [445, 215] width 49 height 17
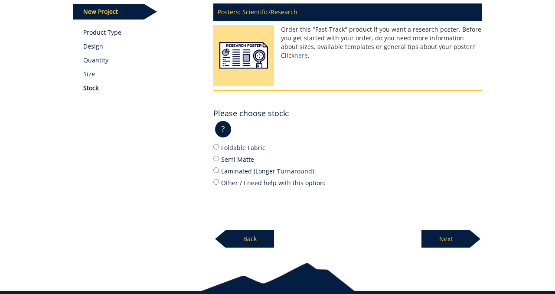
click at [210, 145] on div "Posters: Scientific/Research Order this "Fast-Track" product if you want a rese…" at bounding box center [348, 123] width 282 height 250
click at [213, 145] on div "Posters: Scientific/Research Order this "Fast-Track" product if you want a rese…" at bounding box center [348, 123] width 282 height 250
click at [219, 148] on label "Foldable Fabric" at bounding box center [347, 148] width 269 height 10
click at [219, 148] on input "Foldable Fabric" at bounding box center [216, 147] width 6 height 6
radio input "true"
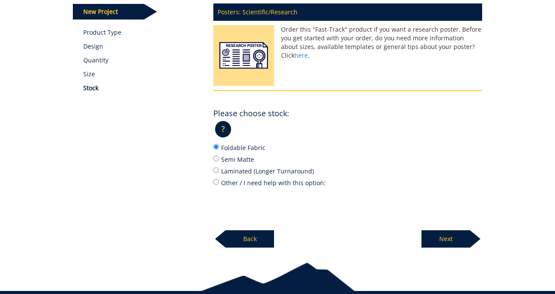
click at [453, 239] on p "Next" at bounding box center [445, 238] width 49 height 17
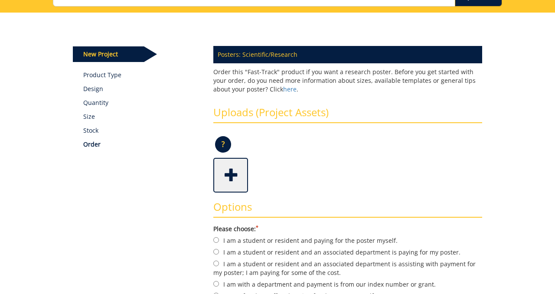
scroll to position [87, 0]
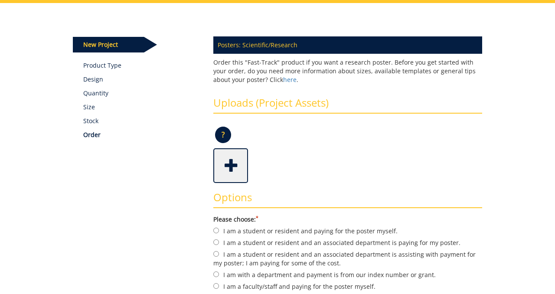
click at [229, 166] on span at bounding box center [231, 165] width 35 height 30
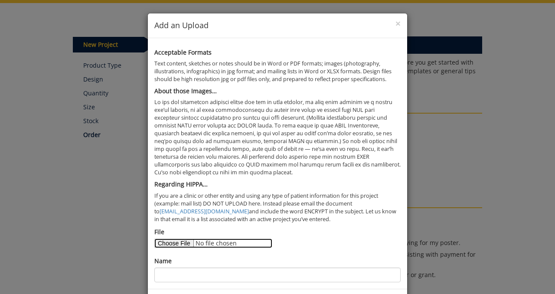
click at [181, 242] on input "File" at bounding box center [213, 243] width 118 height 10
type input "C:\fakepath\Summer Research 2025 Poster.pdf"
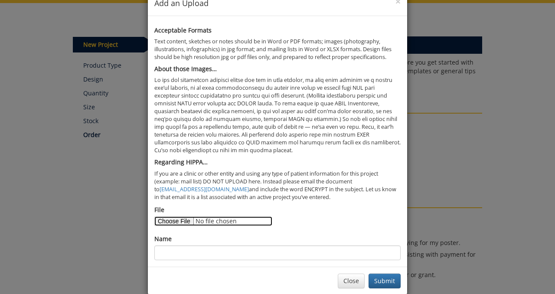
scroll to position [36, 0]
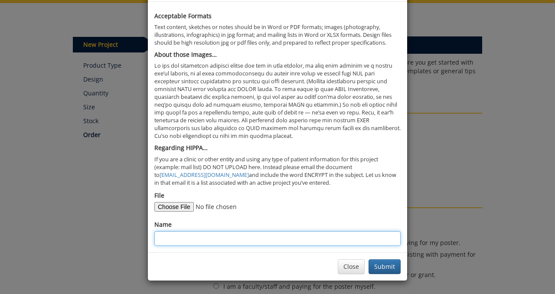
click at [175, 242] on input "Name" at bounding box center [277, 238] width 246 height 15
type input "S"
type input "Shriya Boghani Summer Research Poster"
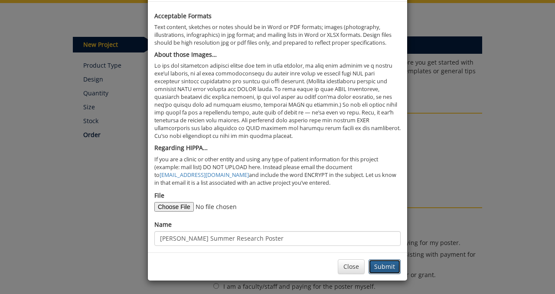
click at [390, 266] on button "Submit" at bounding box center [384, 266] width 32 height 15
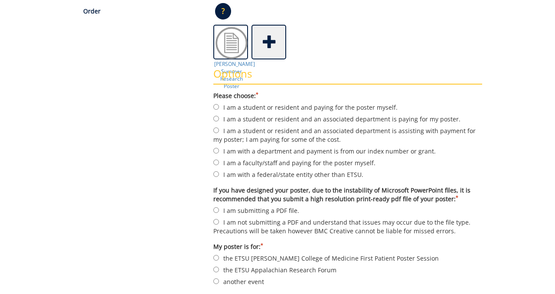
scroll to position [211, 0]
click at [221, 120] on label "I am a student or resident and an associated department is paying for my poster." at bounding box center [347, 119] width 269 height 10
click at [219, 120] on input "I am a student or resident and an associated department is paying for my poster." at bounding box center [216, 118] width 6 height 6
radio input "true"
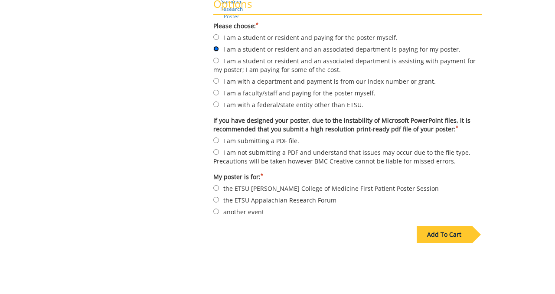
scroll to position [288, 0]
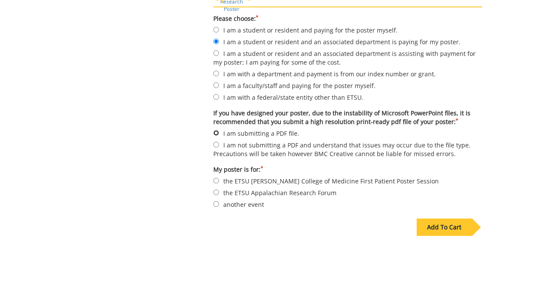
click at [218, 132] on input "I am submitting a PDF file." at bounding box center [216, 133] width 6 height 6
radio input "true"
click at [217, 201] on input "another event" at bounding box center [216, 204] width 6 height 6
radio input "true"
click at [459, 224] on div "Add To Cart" at bounding box center [443, 226] width 55 height 17
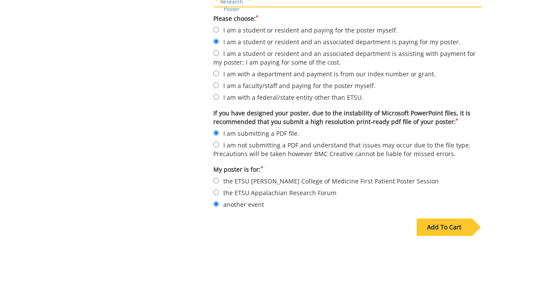
scroll to position [80, 0]
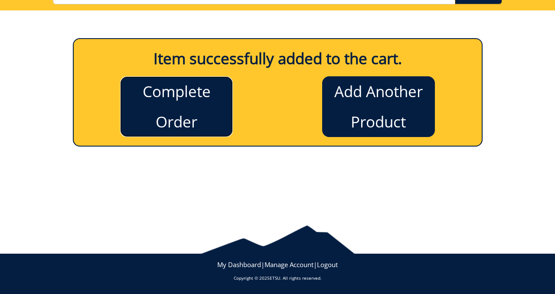
click at [195, 97] on link "Complete Order" at bounding box center [176, 106] width 113 height 61
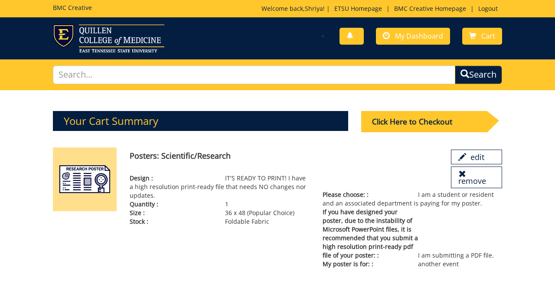
scroll to position [20, 0]
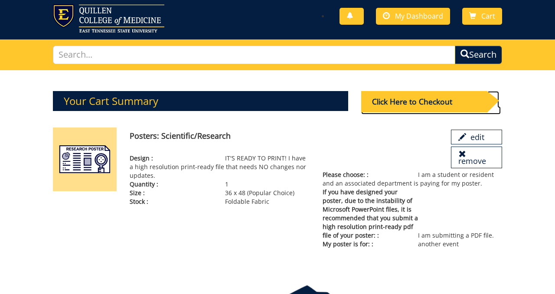
click at [419, 103] on div "Click Here to Checkout" at bounding box center [424, 101] width 126 height 21
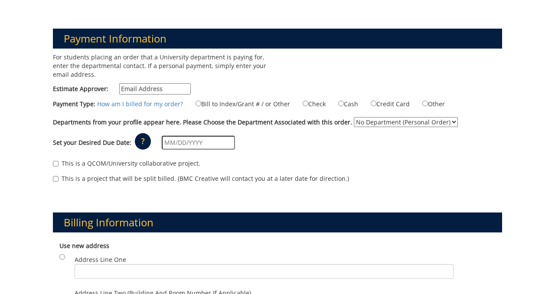
scroll to position [102, 0]
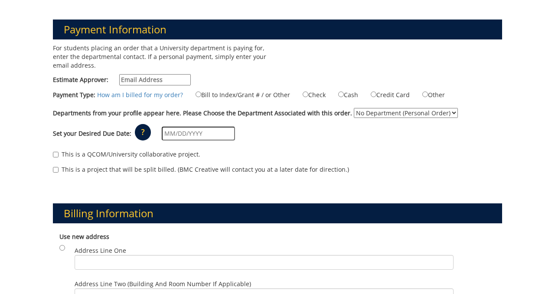
click at [412, 110] on select "No Department (Personal Order) ETSU Health - Surgery (MEAC)" at bounding box center [406, 113] width 104 height 10
select select "244"
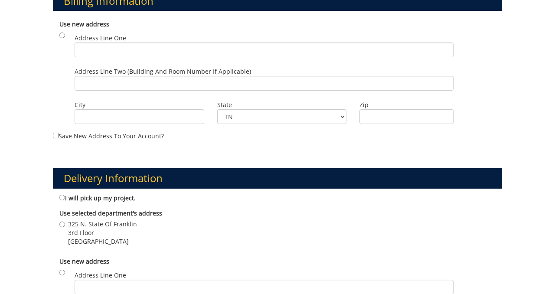
scroll to position [317, 0]
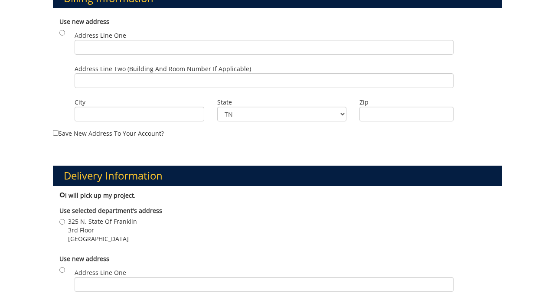
click at [62, 195] on input "I will pick up my project." at bounding box center [62, 195] width 6 height 6
radio input "true"
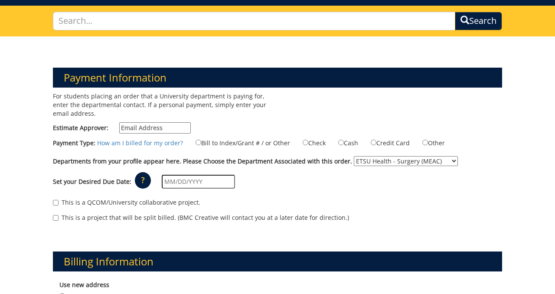
scroll to position [53, 0]
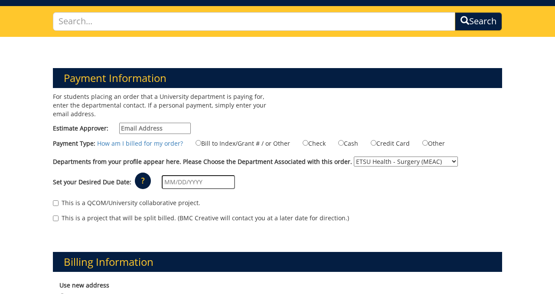
click at [153, 125] on input "Estimate Approver:" at bounding box center [155, 128] width 72 height 11
type input "YANGH@mail.etsu.edu"
click at [197, 144] on label "Bill to Index/Grant # / or Other" at bounding box center [237, 143] width 105 height 10
click at [197, 144] on input "Bill to Index/Grant # / or Other" at bounding box center [198, 143] width 6 height 6
radio input "true"
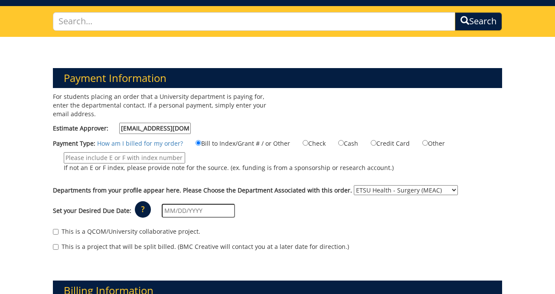
click at [148, 159] on input "If not an E or F index, please provide note for the source. (ex. funding is fro…" at bounding box center [124, 157] width 121 height 11
paste input "20-62500-100000-100-74490-200-999-999-999"
type input "20-62500-100000-100-74490-200-999-999-999"
click at [193, 178] on div "Payment Type: How am I billed for my order? Bill to Index/Grant # / or Other Ch…" at bounding box center [277, 159] width 462 height 42
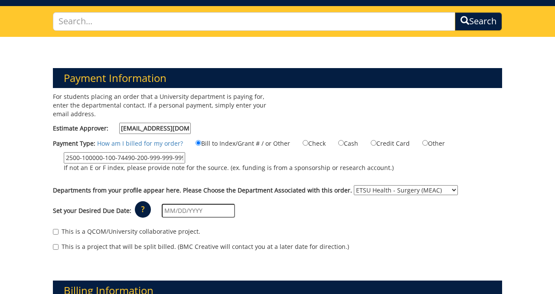
scroll to position [0, 0]
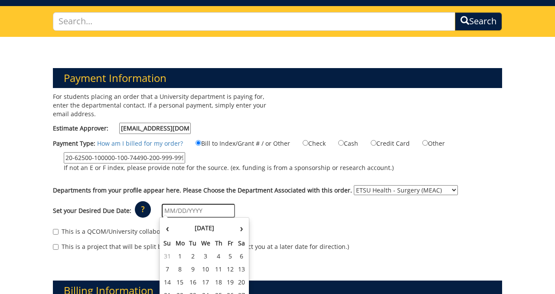
click at [192, 212] on input "text" at bounding box center [198, 211] width 73 height 14
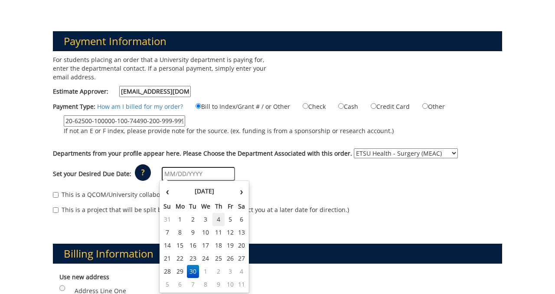
scroll to position [95, 0]
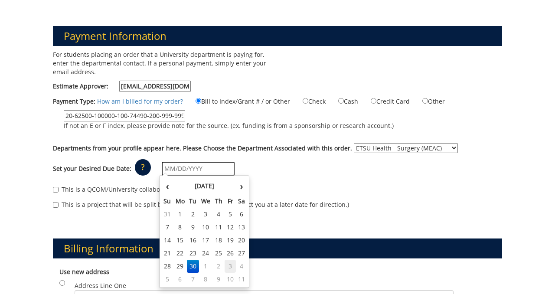
click at [226, 266] on td "3" at bounding box center [230, 266] width 12 height 13
type input "10/03/2025"
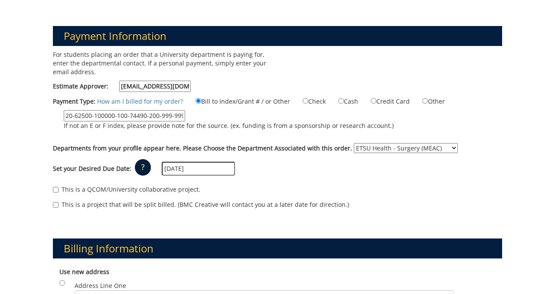
click at [117, 189] on label "This is a QCOM/University collaborative project." at bounding box center [126, 189] width 147 height 9
click at [59, 189] on input "This is a QCOM/University collaborative project." at bounding box center [56, 190] width 6 height 6
checkbox input "true"
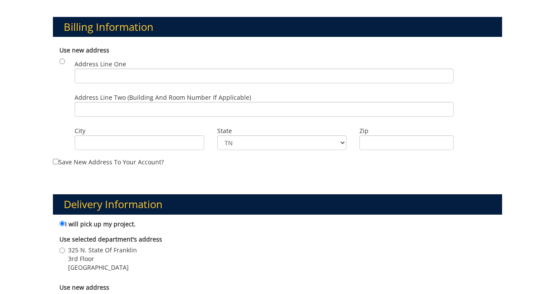
scroll to position [316, 0]
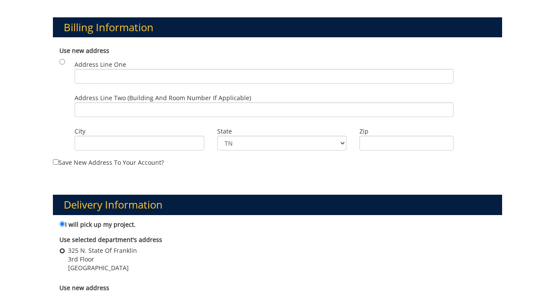
click at [61, 250] on input "325 N. State Of Franklin 3rd Floor JOHNSON CITY , TN 37604" at bounding box center [62, 251] width 6 height 6
radio input "true"
click at [62, 222] on input "I will pick up my project." at bounding box center [62, 224] width 6 height 6
radio input "true"
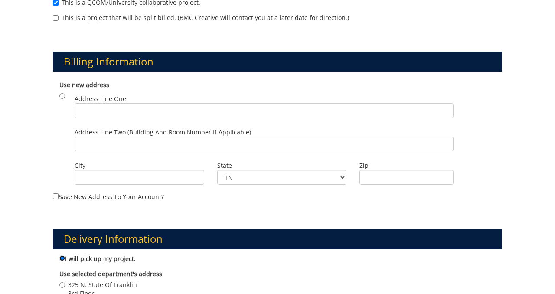
scroll to position [281, 0]
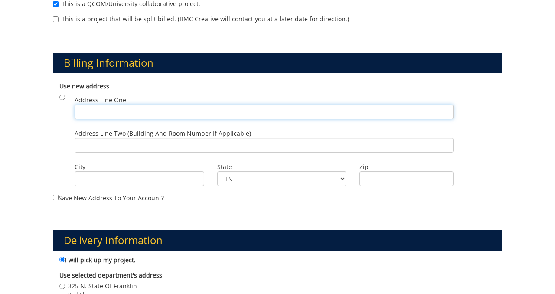
click at [113, 109] on input "Address Line One" at bounding box center [264, 111] width 379 height 15
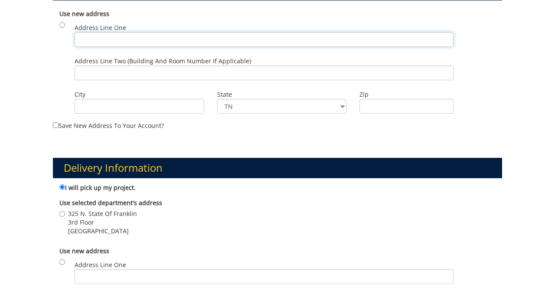
scroll to position [359, 0]
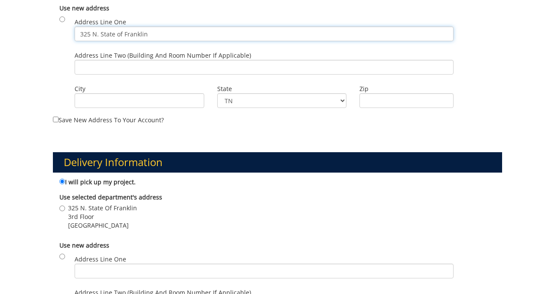
type input "325 N. State of Franklin"
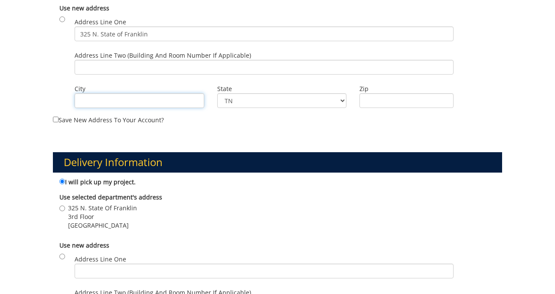
click at [111, 101] on input "City" at bounding box center [140, 100] width 130 height 15
type input "K"
type input "Johnson City"
click at [384, 100] on input "Zip" at bounding box center [406, 100] width 94 height 15
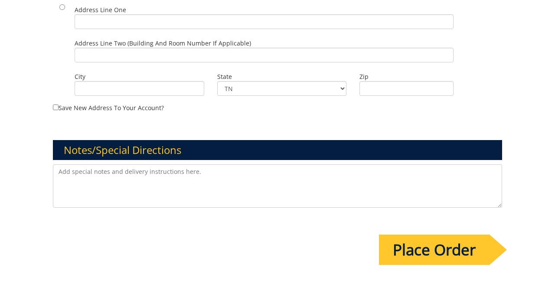
scroll to position [491, 0]
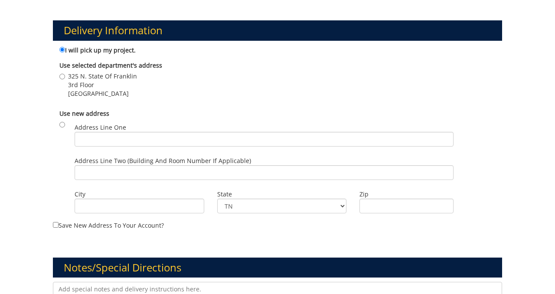
type input "37604"
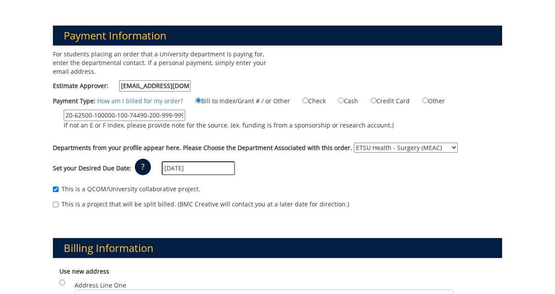
scroll to position [116, 0]
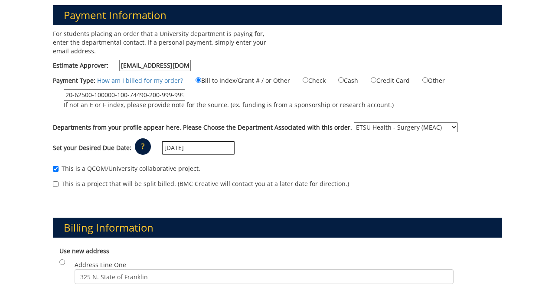
click at [176, 150] on input "10/03/2025" at bounding box center [198, 148] width 73 height 14
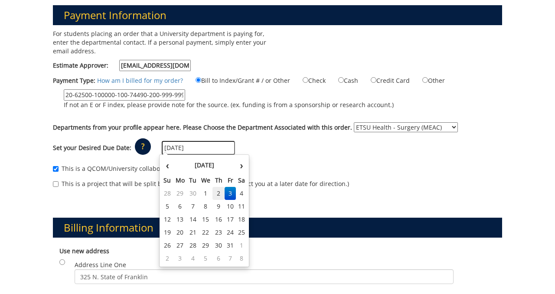
click at [217, 192] on td "2" at bounding box center [218, 193] width 12 height 13
type input "[DATE]"
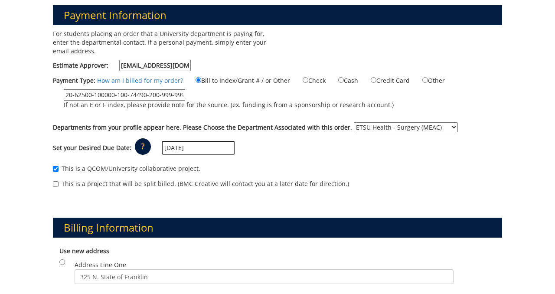
click at [248, 151] on div "Set your Desired Due Date: ? × How long will my project take to finish? : Pleas…" at bounding box center [277, 148] width 462 height 24
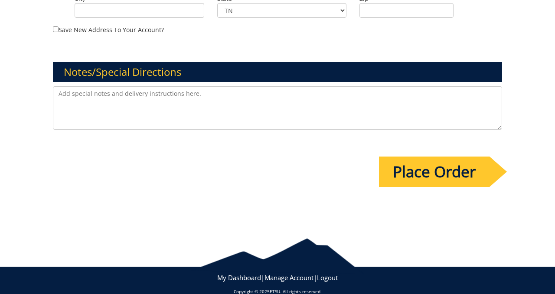
scroll to position [698, 0]
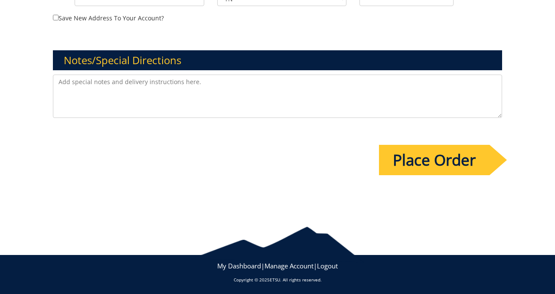
click at [444, 159] on input "Place Order" at bounding box center [434, 160] width 111 height 30
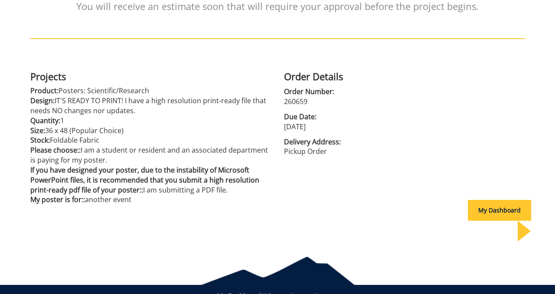
scroll to position [169, 0]
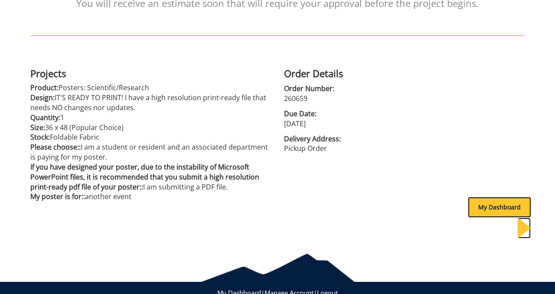
click at [493, 208] on div "My Dashboard" at bounding box center [499, 207] width 63 height 21
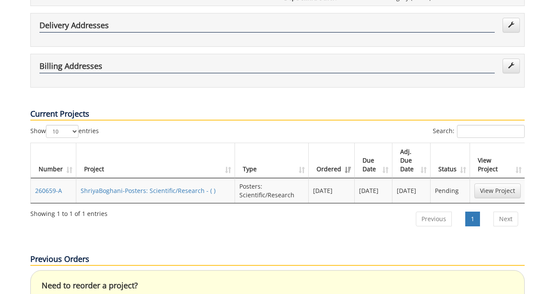
scroll to position [226, 0]
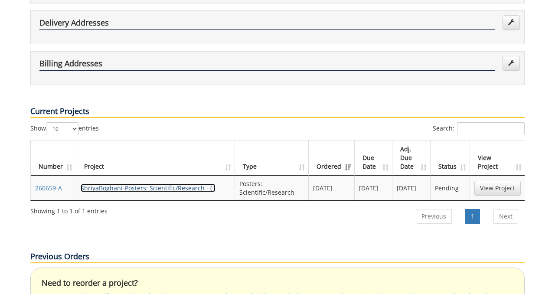
click at [187, 184] on link "ShriyaBoghani-Posters: Scientific/Research - ( )" at bounding box center [148, 188] width 135 height 8
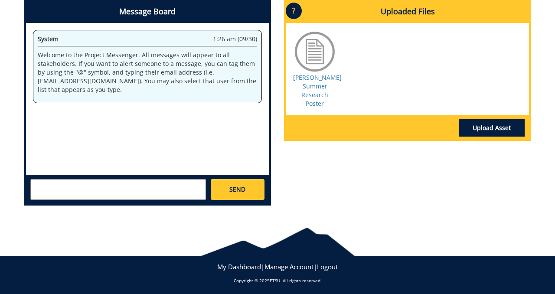
scroll to position [413, 0]
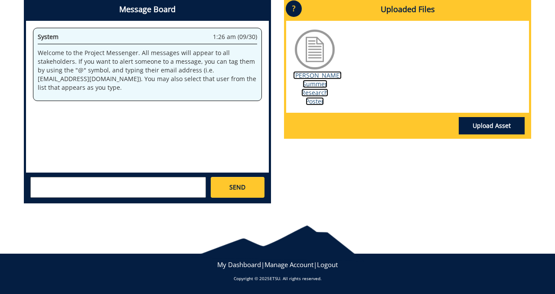
click at [315, 91] on link "[PERSON_NAME] Summer Research Poster" at bounding box center [317, 88] width 49 height 34
